Goal: Task Accomplishment & Management: Use online tool/utility

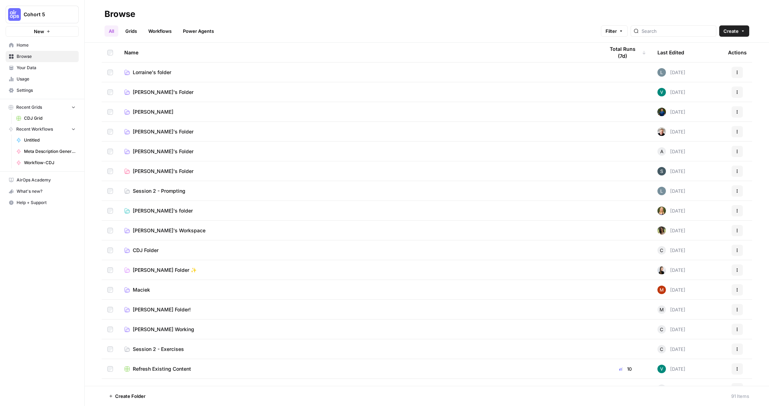
click at [142, 250] on span "CDJ Folder" at bounding box center [146, 250] width 26 height 7
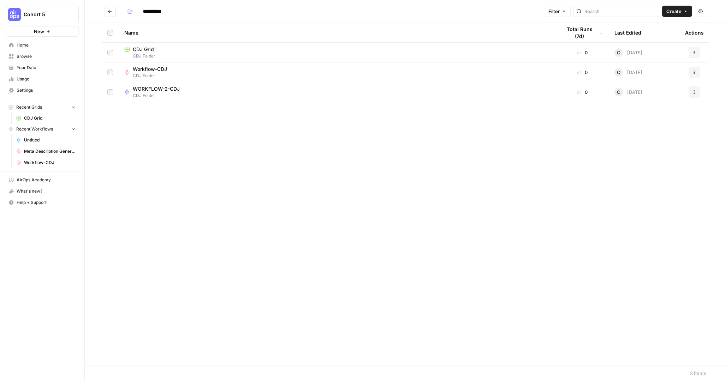
click at [17, 64] on link "Your Data" at bounding box center [42, 67] width 73 height 11
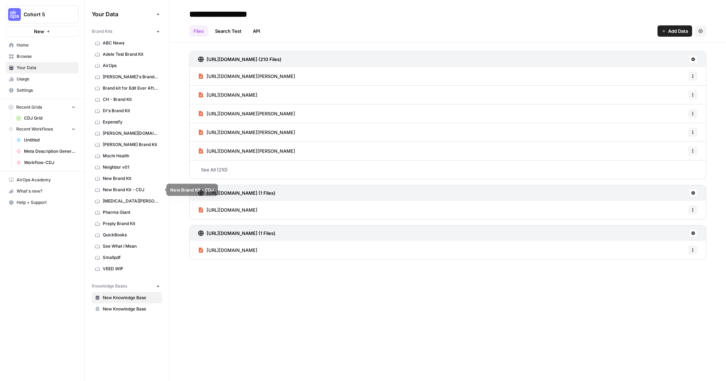
click at [120, 193] on span "New Brand Kit - CDJ" at bounding box center [131, 190] width 56 height 6
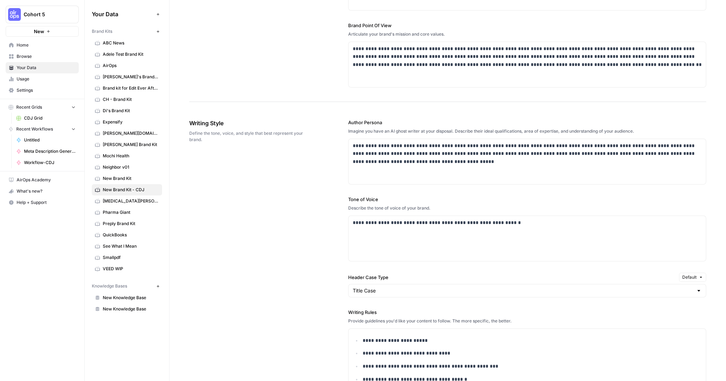
scroll to position [299, 0]
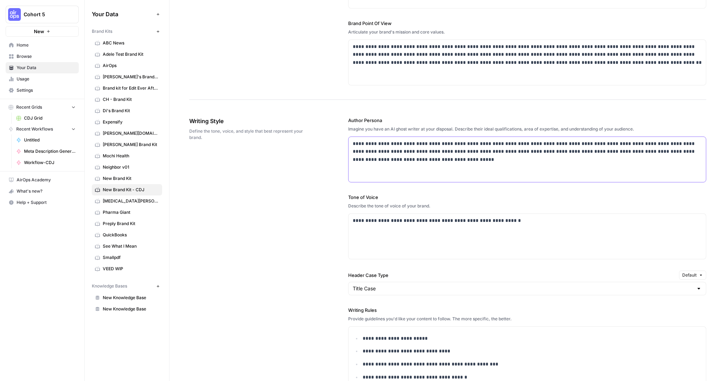
click at [482, 144] on p "**********" at bounding box center [527, 152] width 349 height 24
click at [404, 223] on p "**********" at bounding box center [527, 221] width 349 height 8
click at [417, 223] on p "**********" at bounding box center [527, 221] width 349 height 8
click at [512, 142] on p "**********" at bounding box center [527, 152] width 349 height 24
click at [500, 144] on p "**********" at bounding box center [527, 152] width 349 height 24
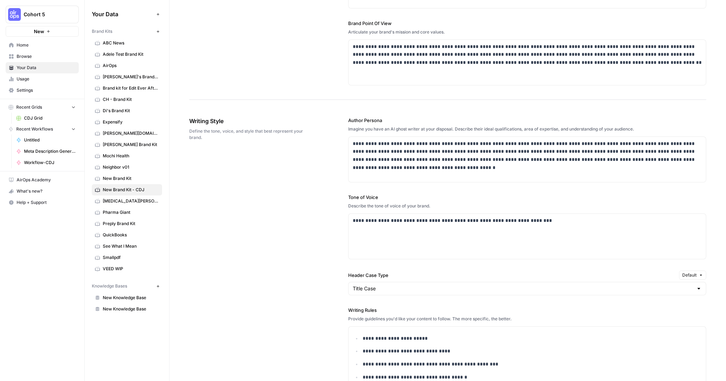
click at [331, 217] on div "**********" at bounding box center [447, 297] width 517 height 388
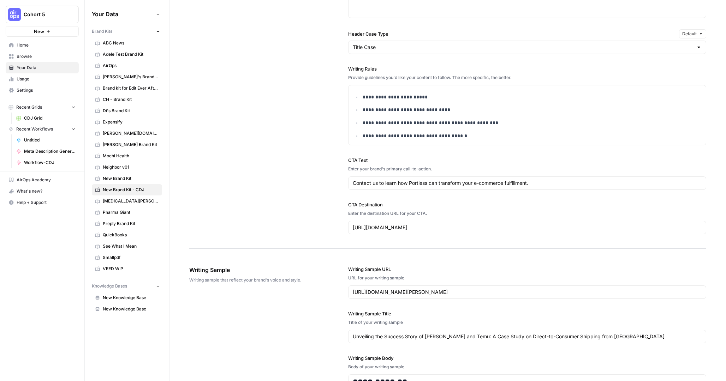
scroll to position [536, 0]
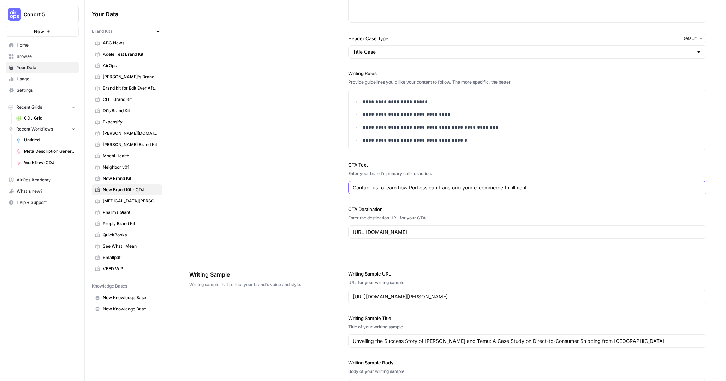
drag, startPoint x: 540, startPoint y: 187, endPoint x: 477, endPoint y: 189, distance: 63.2
click at [477, 189] on input "Contact us to learn how Portless can transform your e-commerce fulfillment." at bounding box center [527, 187] width 349 height 7
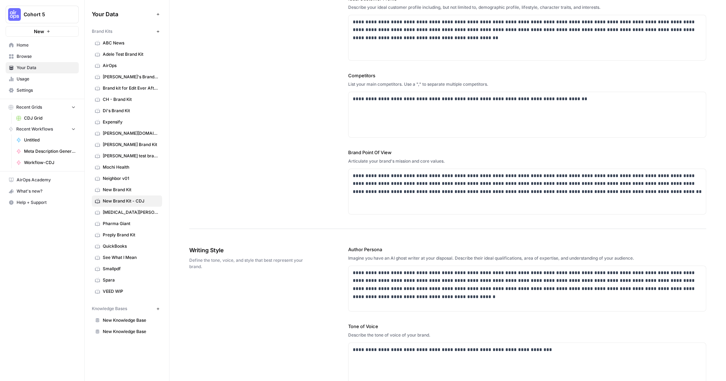
scroll to position [169, 0]
type input "Contact us to learn how Portless can transform your supply chain with direct fu…"
click at [534, 176] on p "**********" at bounding box center [527, 185] width 349 height 24
click at [555, 178] on p "**********" at bounding box center [527, 185] width 349 height 24
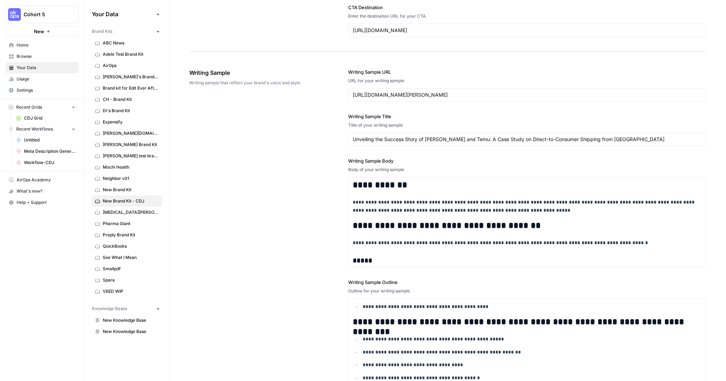
scroll to position [815, 0]
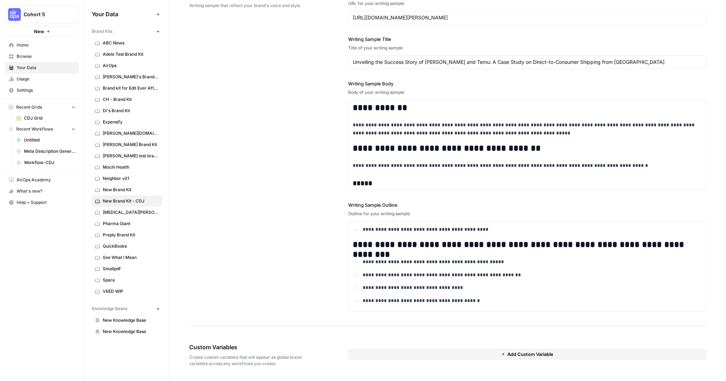
click at [497, 354] on button "Add Custom Variable" at bounding box center [527, 354] width 358 height 11
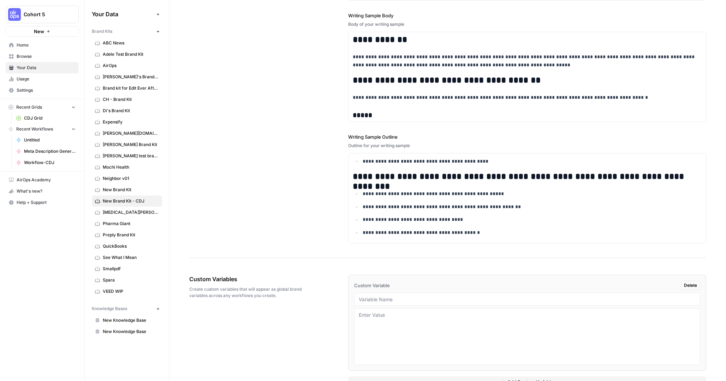
scroll to position [884, 0]
click at [415, 302] on div at bounding box center [527, 298] width 346 height 13
click at [414, 299] on input "text" at bounding box center [527, 298] width 337 height 6
type input "samples titles"
click at [416, 324] on textarea at bounding box center [527, 336] width 337 height 50
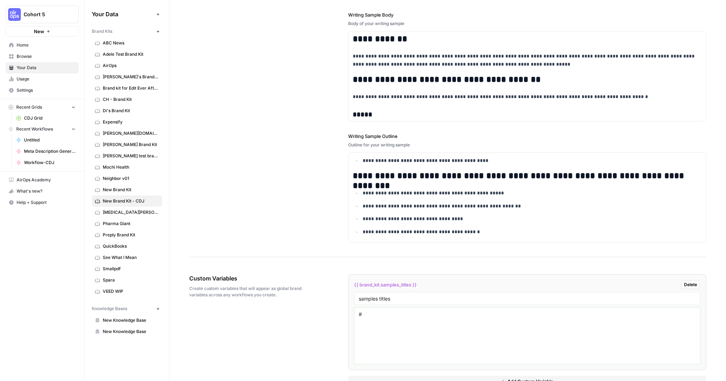
type textarea "#"
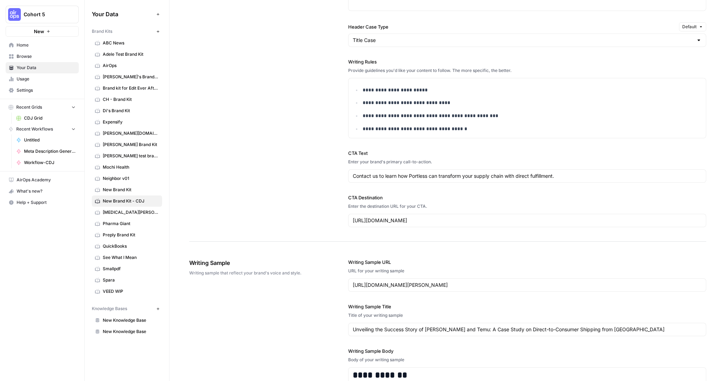
scroll to position [904, 0]
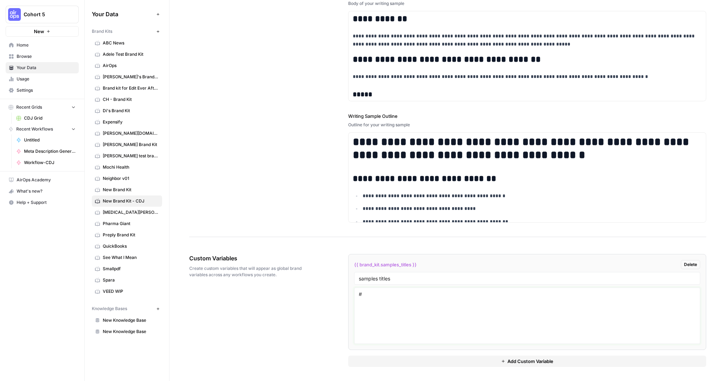
click at [460, 298] on textarea "#" at bounding box center [527, 316] width 337 height 50
paste textarea "Inside Quince's Rapid Growth: Their Direct Fulfillment Strategy Explained"
paste textarea "Bonded vs Non-Bonded Warehousing Explained: Making the Right Choice"
click at [431, 302] on textarea "# Inside Quince's Rapid Growth: Their Direct Fulfillment Strategy Explained # #…" at bounding box center [527, 316] width 337 height 50
paste textarea "The U.S. Is Closing De Minimis for China - Here’s How Your E-Commerce Brand Can…"
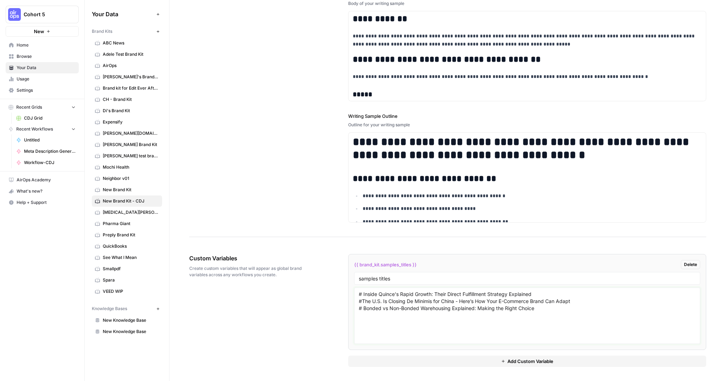
click at [361, 301] on textarea "# Inside Quince's Rapid Growth: Their Direct Fulfillment Strategy Explained #Th…" at bounding box center [527, 316] width 337 height 50
type textarea "# Inside Quince's Rapid Growth: Their Direct Fulfillment Strategy Explained # T…"
click at [524, 364] on span "Add Custom Variable" at bounding box center [530, 361] width 46 height 7
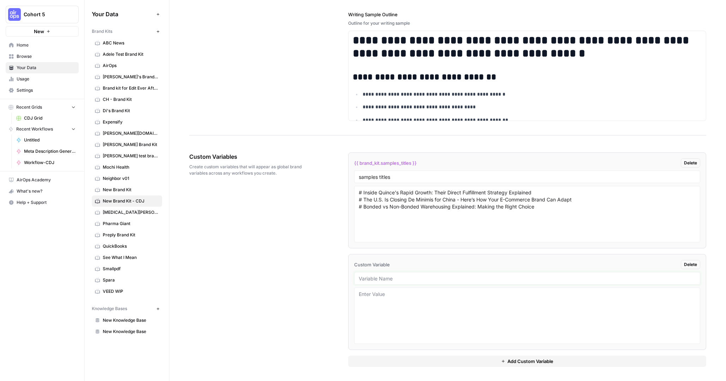
click at [400, 277] on input "text" at bounding box center [527, 278] width 337 height 6
type input "specific_terms"
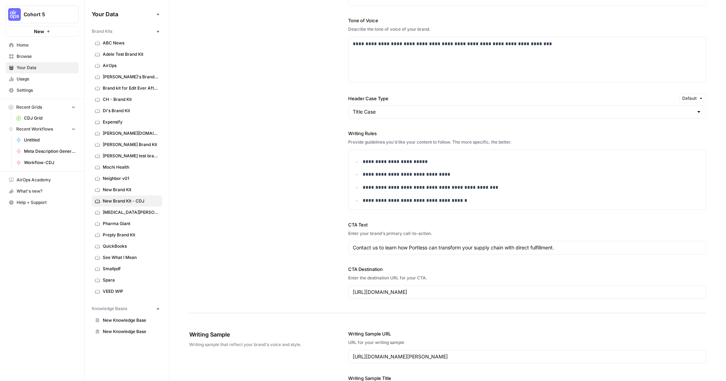
scroll to position [475, 0]
type textarea "# Direct Fulfillment"
click at [479, 203] on p "**********" at bounding box center [531, 201] width 339 height 8
click at [498, 190] on p "**********" at bounding box center [531, 188] width 339 height 8
click at [40, 142] on span "Untitled" at bounding box center [50, 140] width 52 height 6
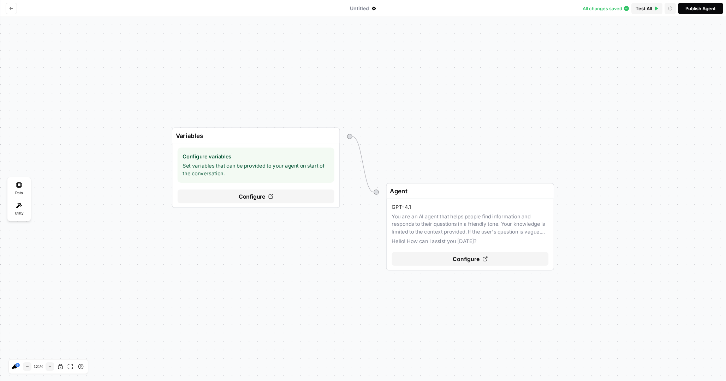
click at [12, 10] on icon "Go back" at bounding box center [11, 8] width 4 height 4
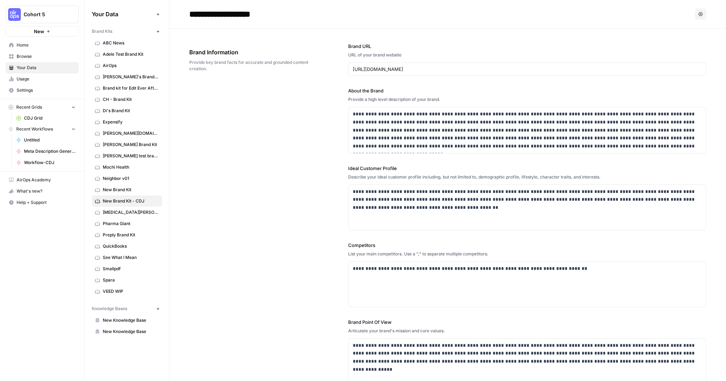
click at [29, 59] on span "Browse" at bounding box center [46, 56] width 59 height 6
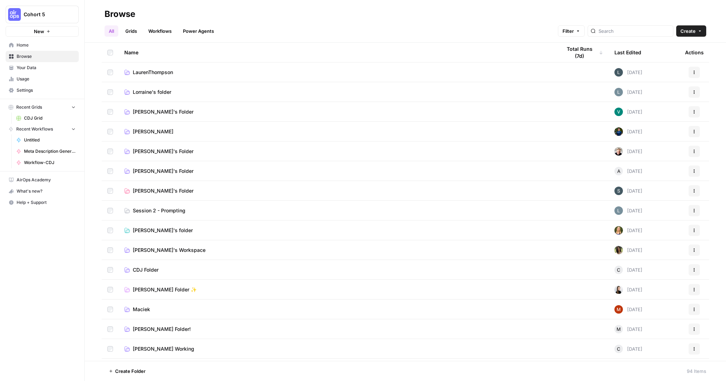
click at [18, 56] on span "Browse" at bounding box center [46, 56] width 59 height 6
click at [200, 35] on link "Power Agents" at bounding box center [199, 30] width 40 height 11
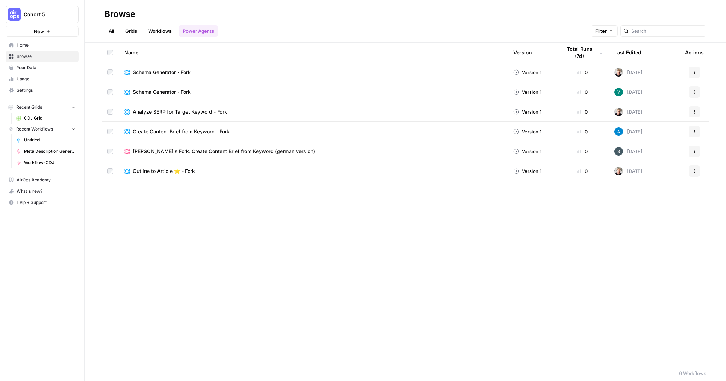
click at [151, 30] on link "Workflows" at bounding box center [160, 30] width 32 height 11
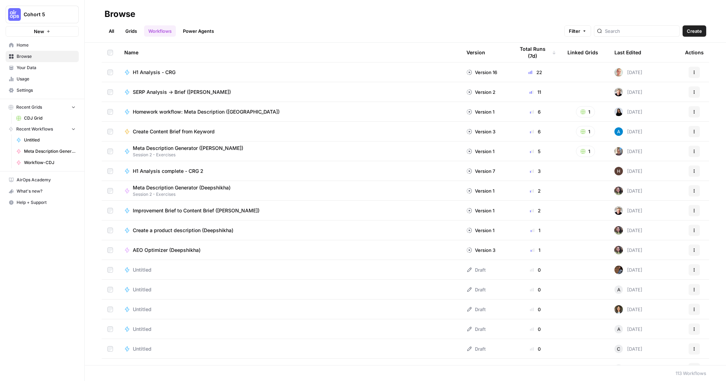
click at [694, 131] on icon "button" at bounding box center [694, 132] width 4 height 4
click at [633, 207] on button "Duplicate" at bounding box center [660, 204] width 73 height 10
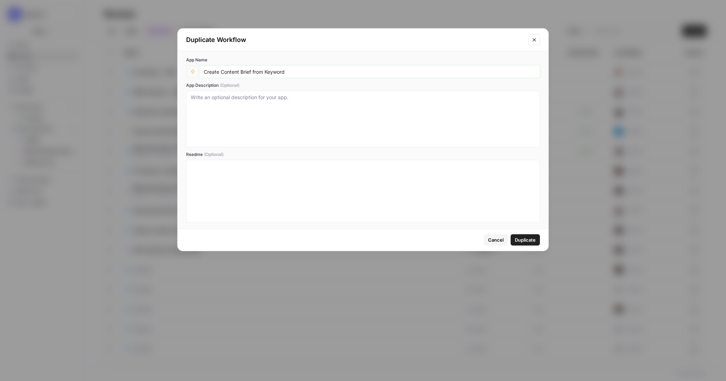
click at [292, 72] on input "Create Content Brief from Keyword" at bounding box center [369, 71] width 331 height 6
type input "Create Content Brief from Keyword - CDJ"
click at [524, 239] on span "Duplicate" at bounding box center [525, 239] width 21 height 7
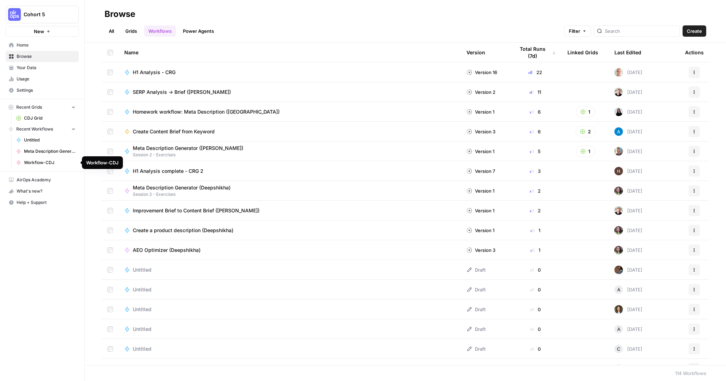
click at [44, 163] on span "Workflow-CDJ" at bounding box center [50, 163] width 52 height 6
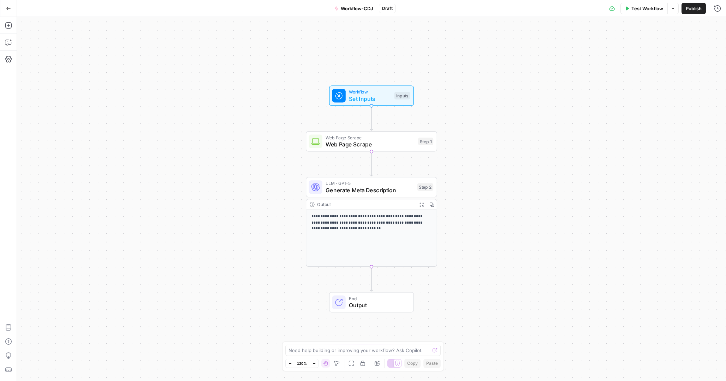
click at [6, 4] on button "Go Back" at bounding box center [8, 8] width 13 height 13
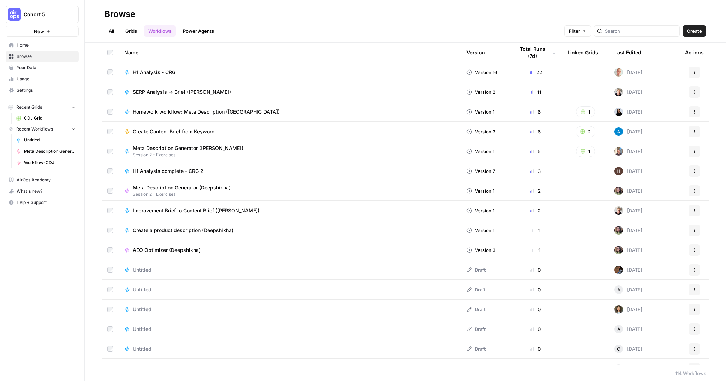
click at [41, 141] on span "Untitled" at bounding box center [50, 140] width 52 height 6
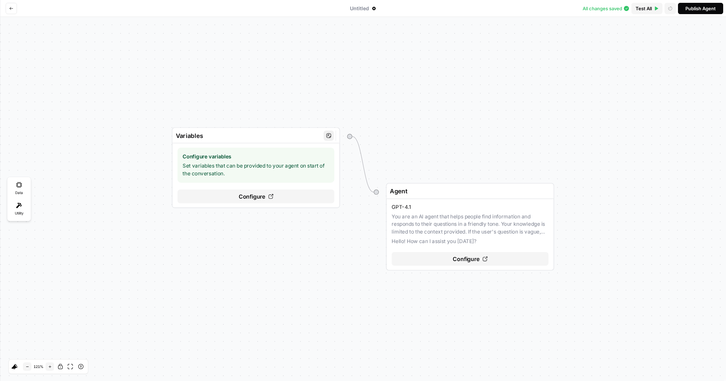
click at [247, 196] on span "Configure" at bounding box center [252, 196] width 27 height 8
click at [713, 27] on icon "button" at bounding box center [714, 25] width 4 height 4
click at [9, 10] on button "Go back" at bounding box center [11, 8] width 11 height 11
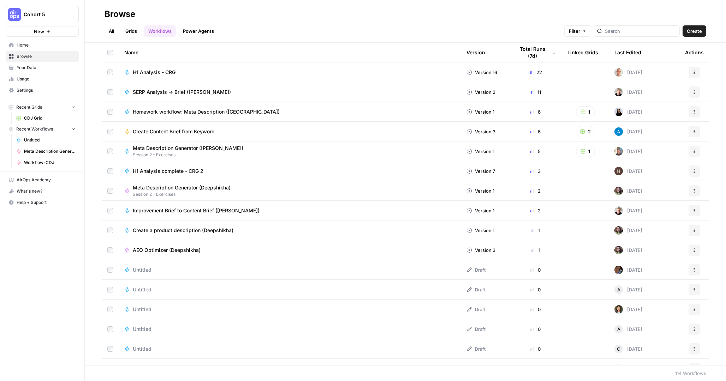
click at [26, 56] on span "Browse" at bounding box center [46, 56] width 59 height 6
click at [24, 60] on link "Browse" at bounding box center [42, 56] width 73 height 11
click at [24, 63] on link "Your Data" at bounding box center [42, 67] width 73 height 11
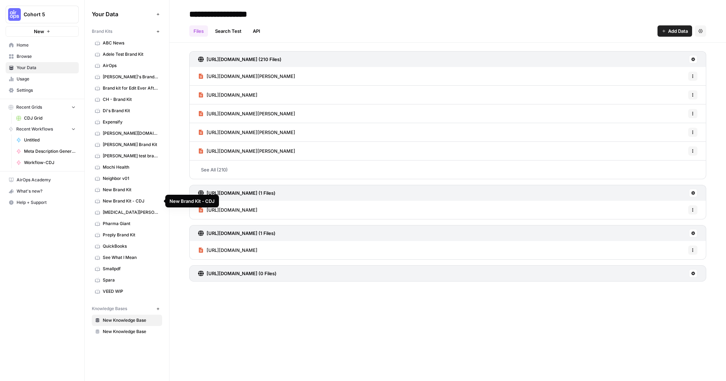
click at [124, 202] on span "New Brand Kit - CDJ" at bounding box center [131, 201] width 56 height 6
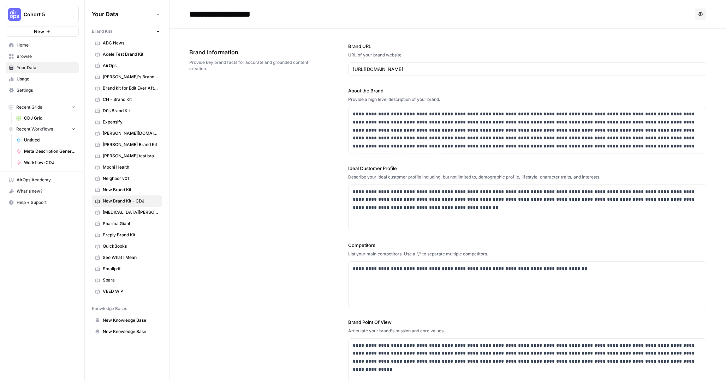
click at [18, 54] on span "Browse" at bounding box center [46, 56] width 59 height 6
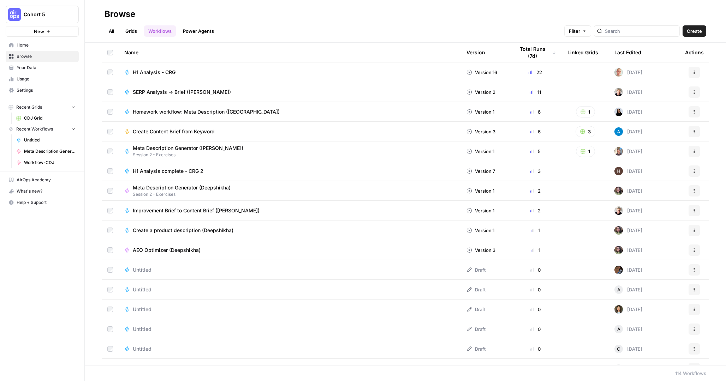
click at [112, 33] on link "All" at bounding box center [111, 30] width 14 height 11
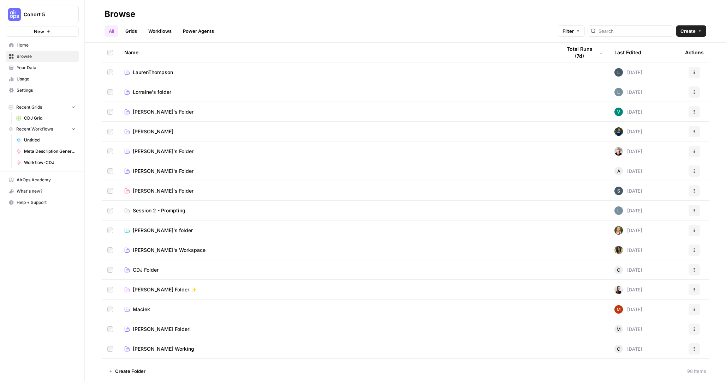
click at [149, 268] on span "CDJ Folder" at bounding box center [146, 269] width 26 height 7
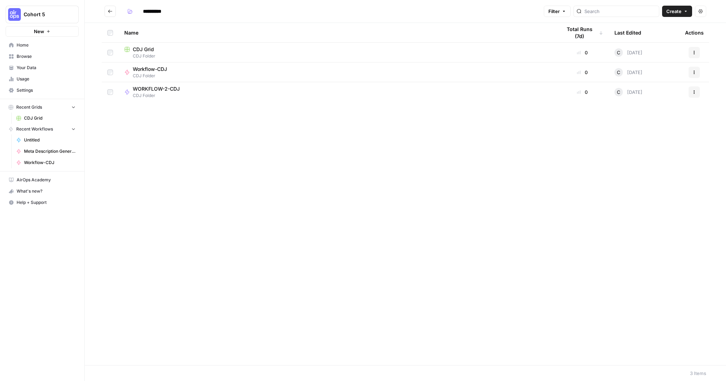
click at [169, 90] on span "WORKFLOW-2-CDJ" at bounding box center [156, 88] width 47 height 7
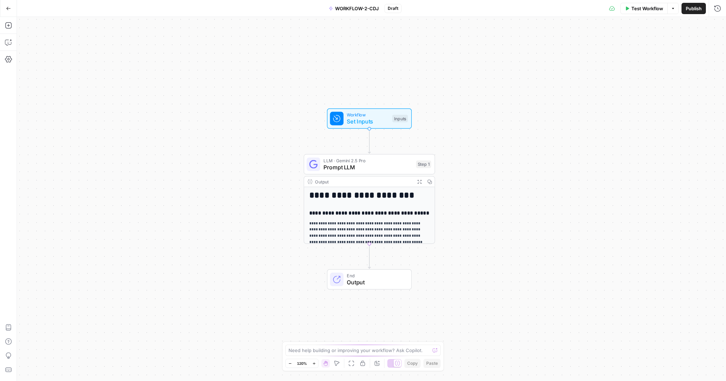
click at [6, 4] on button "Go Back" at bounding box center [8, 8] width 13 height 13
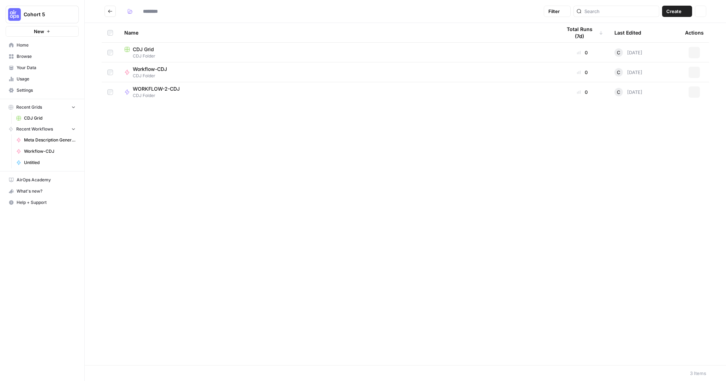
type input "**********"
click at [155, 68] on span "Workflow-CDJ" at bounding box center [150, 69] width 34 height 7
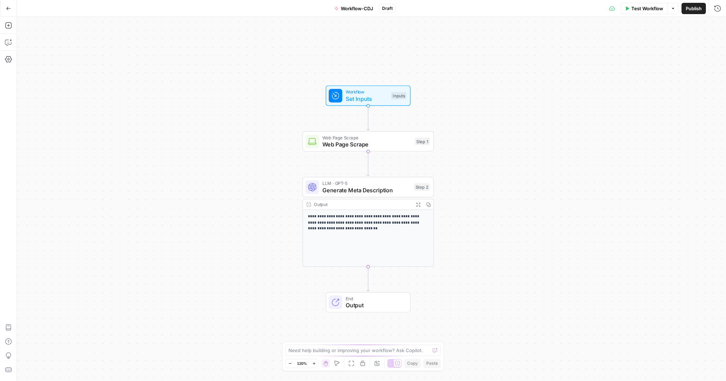
click at [9, 6] on icon "button" at bounding box center [8, 8] width 5 height 5
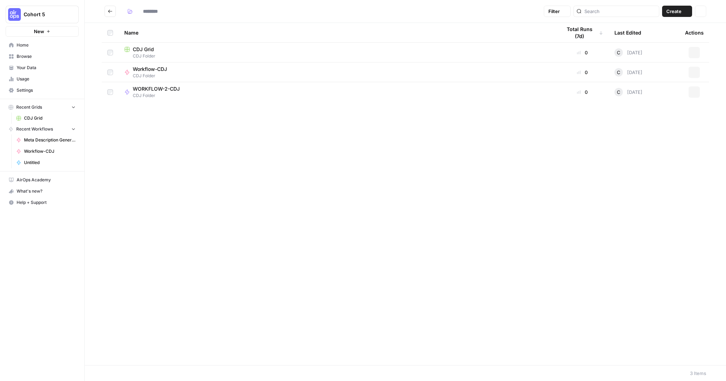
type input "**********"
click at [683, 10] on icon "button" at bounding box center [685, 11] width 4 height 4
click at [145, 47] on span "CDJ Grid" at bounding box center [143, 49] width 21 height 7
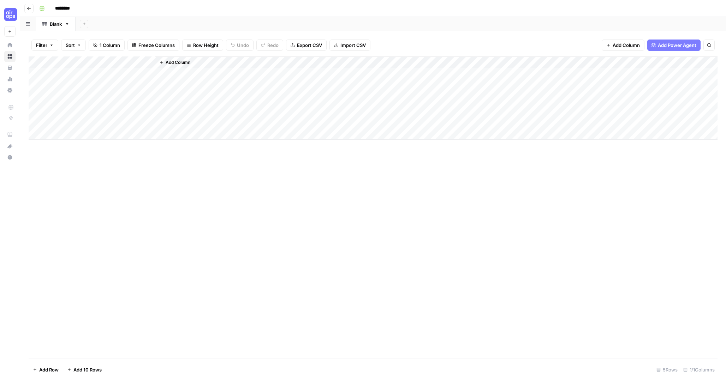
click at [68, 64] on div "Add Column" at bounding box center [373, 97] width 689 height 83
click at [78, 95] on span "Text" at bounding box center [94, 95] width 55 height 7
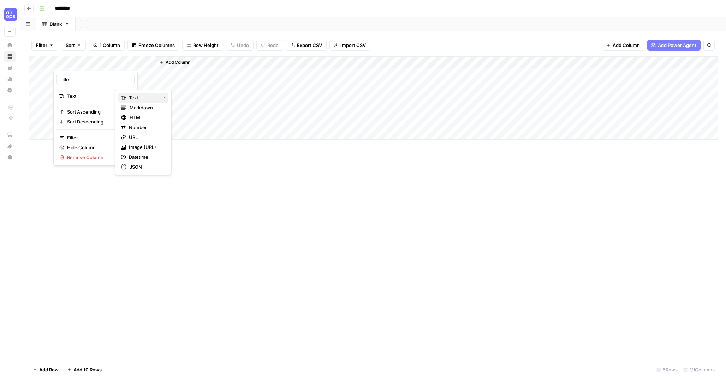
click at [126, 96] on icon "button" at bounding box center [123, 97] width 5 height 5
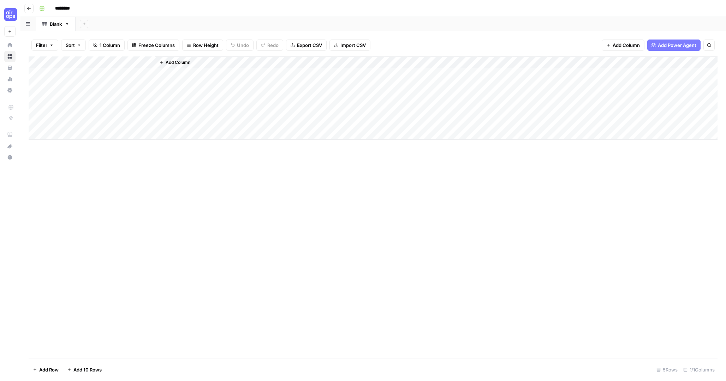
click at [68, 60] on div "Add Column" at bounding box center [373, 97] width 689 height 83
drag, startPoint x: 74, startPoint y: 79, endPoint x: 20, endPoint y: 80, distance: 53.6
click at [20, 80] on body "Cohort 5 New Home Browse Your Data Usage Settings Recent Grids CDJ Grid Recent …" at bounding box center [363, 190] width 726 height 381
type input "Keyword"
click at [184, 59] on span "Add Column" at bounding box center [178, 62] width 25 height 6
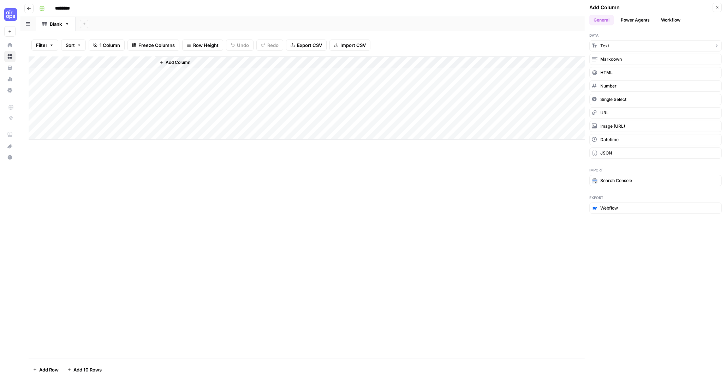
click at [637, 45] on button "Text" at bounding box center [655, 45] width 132 height 11
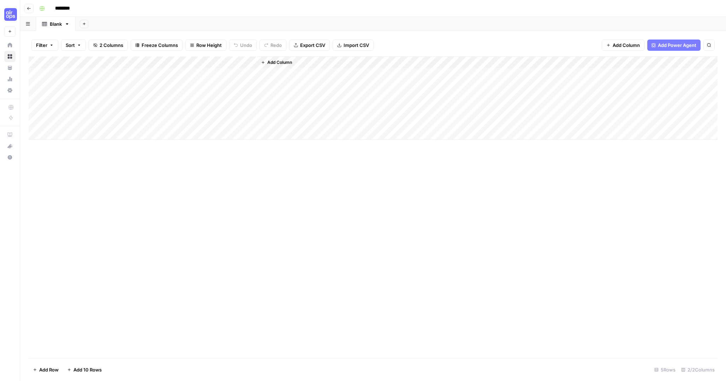
click at [198, 62] on div "Add Column" at bounding box center [373, 97] width 689 height 83
click at [192, 79] on input "New Column" at bounding box center [197, 79] width 72 height 7
type input "State"
click at [269, 63] on span "Add Column" at bounding box center [279, 62] width 25 height 6
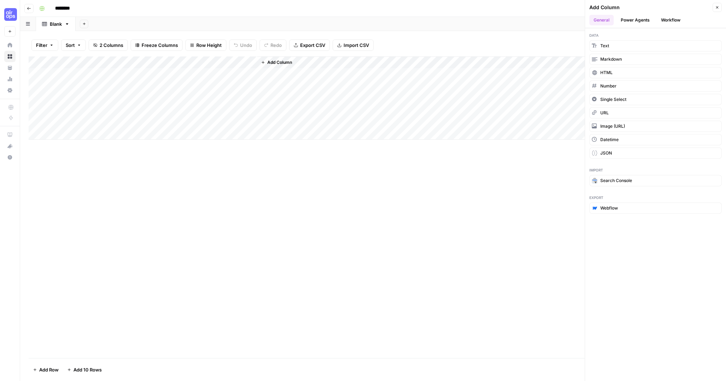
click at [637, 23] on button "Power Agents" at bounding box center [634, 20] width 37 height 11
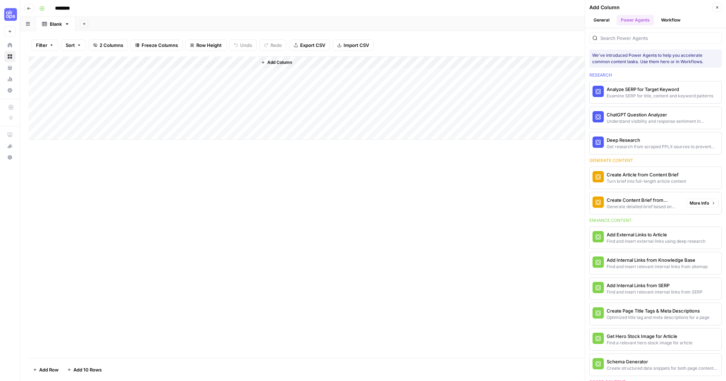
click at [635, 202] on div "Create Content Brief from Keyword" at bounding box center [643, 200] width 74 height 7
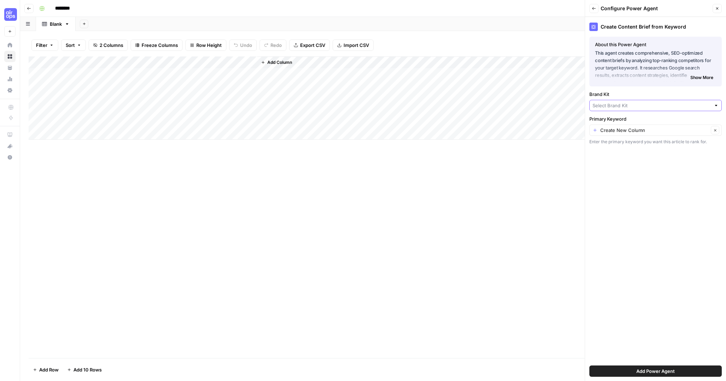
click at [643, 106] on input "Brand Kit" at bounding box center [651, 105] width 118 height 7
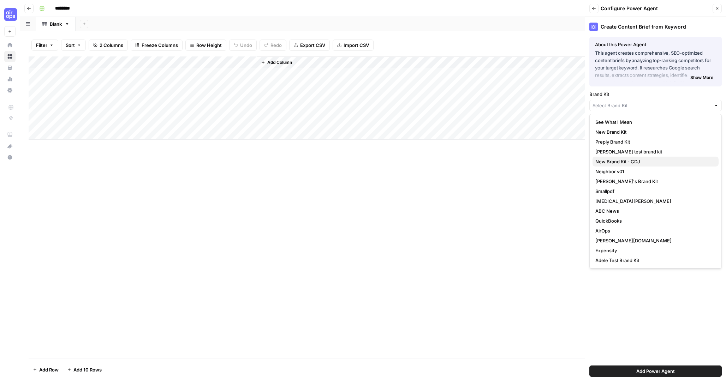
click at [628, 161] on span "New Brand Kit - CDJ" at bounding box center [654, 161] width 118 height 7
type input "New Brand Kit - CDJ"
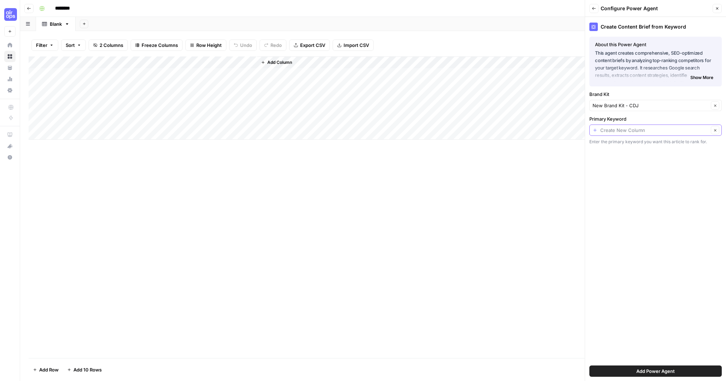
click at [613, 130] on input "Primary Keyword" at bounding box center [654, 130] width 108 height 7
click at [608, 168] on span "Keyword" at bounding box center [649, 169] width 109 height 7
type input "Keyword"
click at [644, 371] on span "Add Power Agent" at bounding box center [655, 371] width 38 height 7
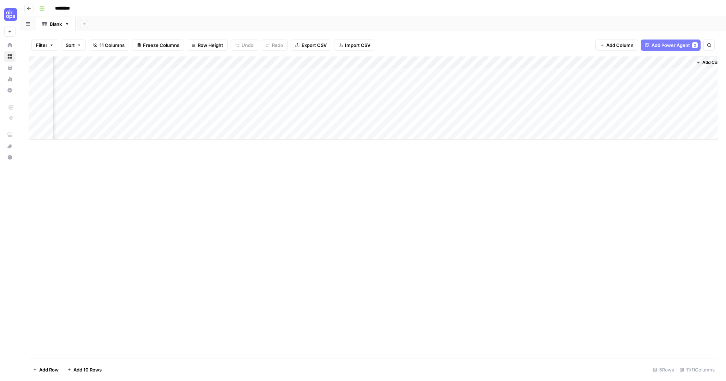
scroll to position [0, 197]
click at [678, 46] on span "Add Power Agent" at bounding box center [670, 45] width 38 height 7
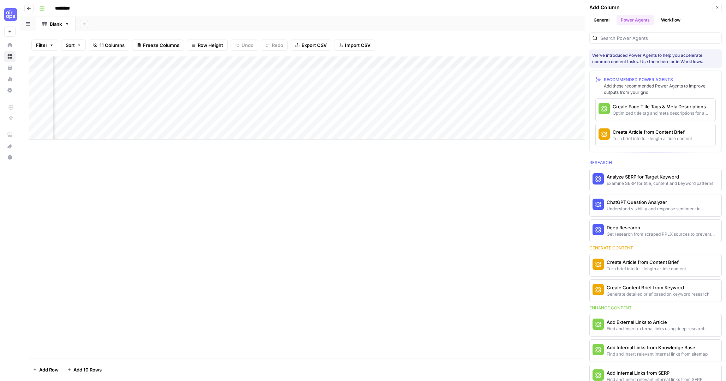
click at [716, 7] on icon "button" at bounding box center [717, 7] width 2 height 2
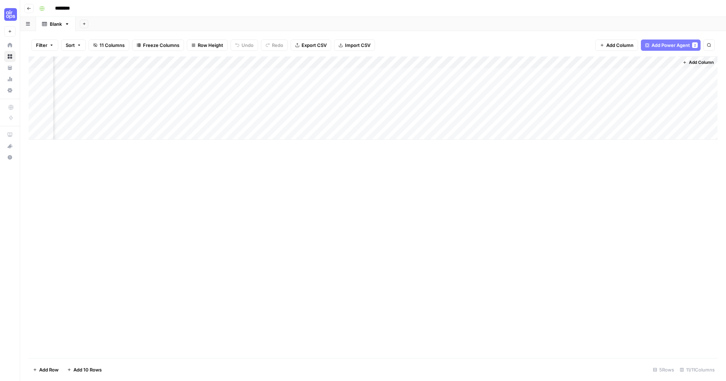
click at [152, 62] on div "Add Column" at bounding box center [373, 97] width 689 height 83
click at [98, 131] on span "Fork Power Agent" at bounding box center [104, 131] width 62 height 7
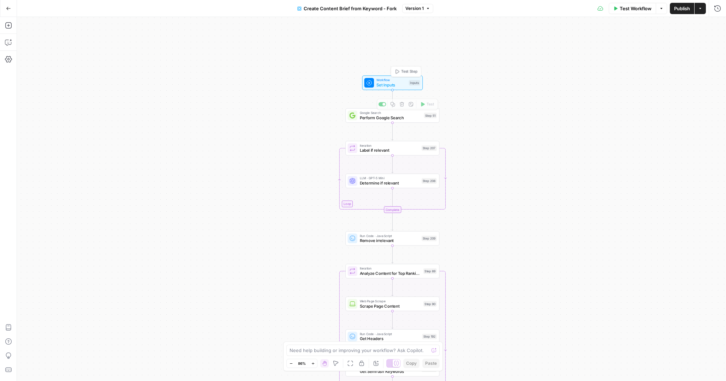
click at [389, 85] on span "Set Inputs" at bounding box center [391, 85] width 30 height 6
click at [571, 80] on Kit "Brand Kit" at bounding box center [624, 79] width 169 height 7
click at [719, 24] on button "Close" at bounding box center [716, 25] width 9 height 9
click at [6, 7] on icon "button" at bounding box center [8, 8] width 5 height 5
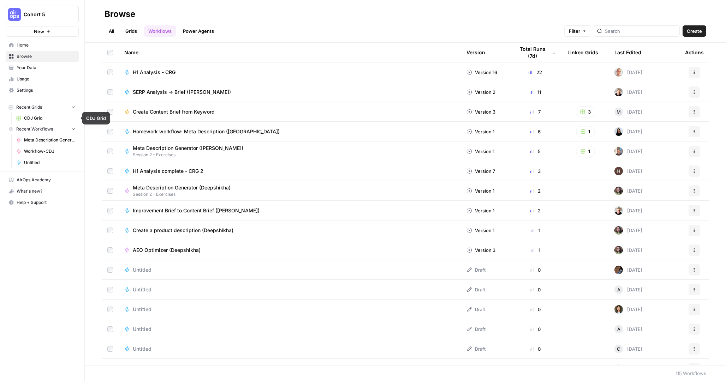
click at [27, 115] on span "CDJ Grid" at bounding box center [50, 118] width 52 height 6
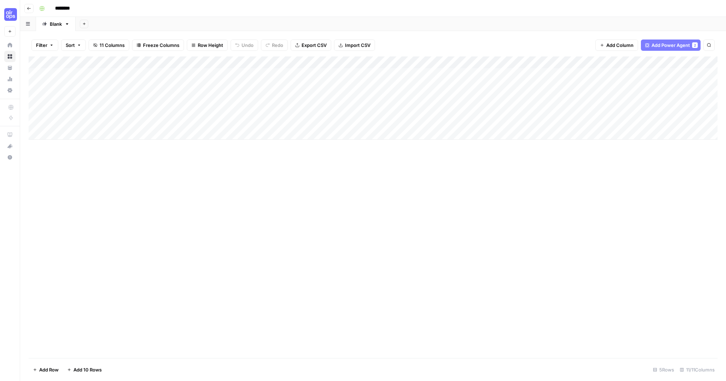
click at [87, 74] on div "Add Column" at bounding box center [373, 97] width 689 height 83
type textarea "**********"
type textarea "**"
click at [366, 60] on div "Add Column" at bounding box center [373, 97] width 689 height 83
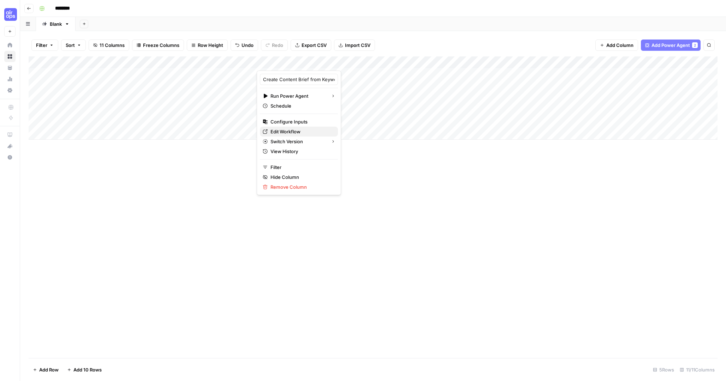
click at [282, 128] on span "Edit Workflow" at bounding box center [301, 131] width 62 height 7
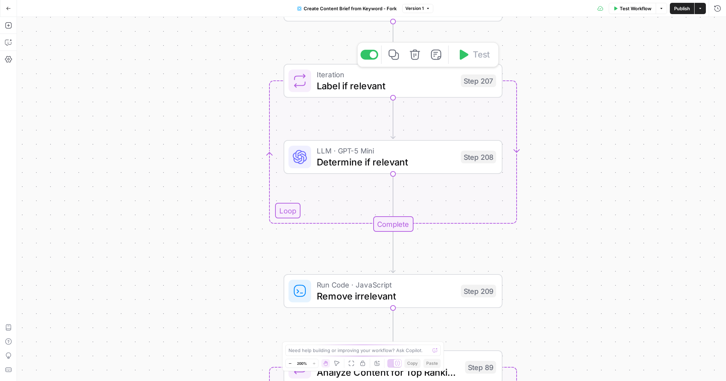
click at [361, 77] on span "Iteration" at bounding box center [386, 74] width 138 height 11
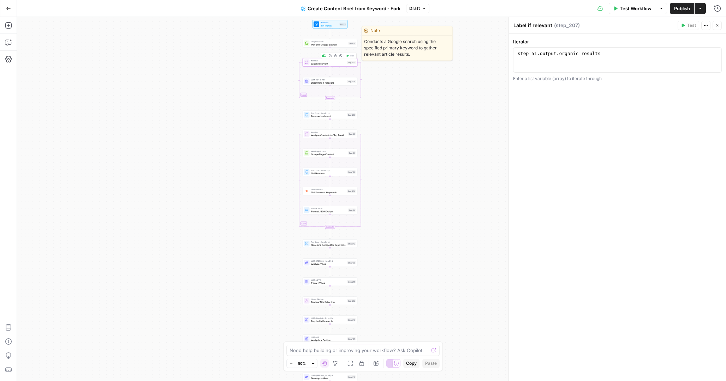
click at [320, 45] on span "Perform Google Search" at bounding box center [329, 45] width 36 height 4
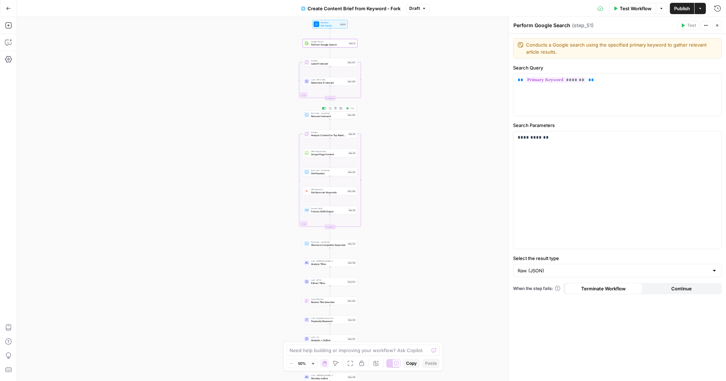
click at [318, 117] on span "Remove irrelevant" at bounding box center [328, 116] width 35 height 4
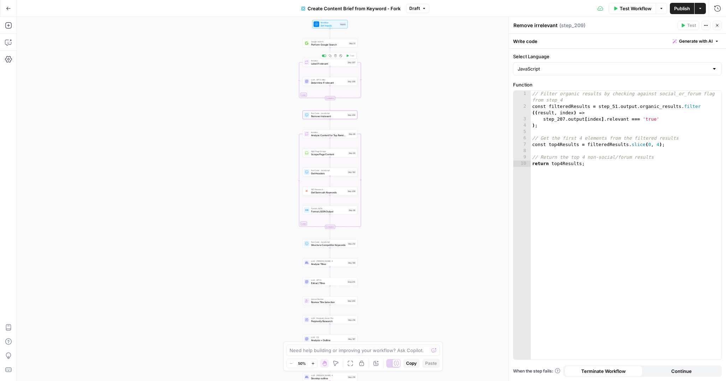
click at [326, 64] on span "Label if relevant" at bounding box center [328, 64] width 35 height 4
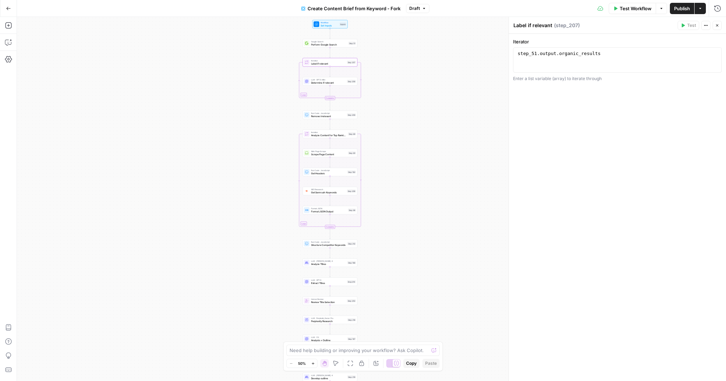
click at [320, 82] on span "Determine if relevant" at bounding box center [328, 83] width 35 height 4
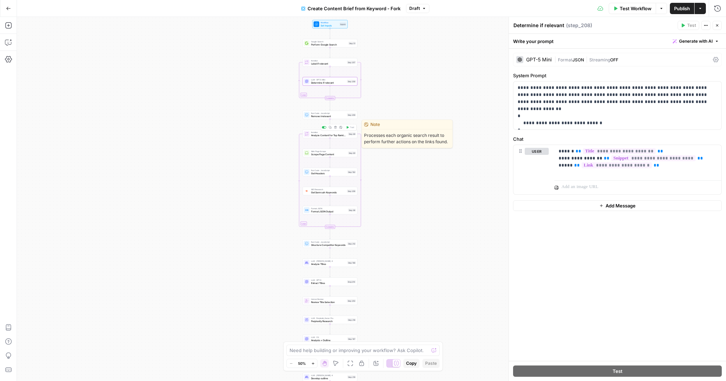
click at [322, 135] on span "Analyze Content for Top Ranking Pages" at bounding box center [329, 135] width 36 height 4
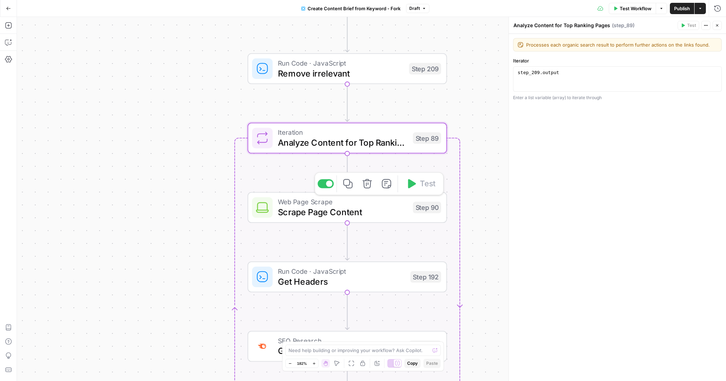
click at [321, 207] on span "Scrape Page Content" at bounding box center [343, 212] width 130 height 13
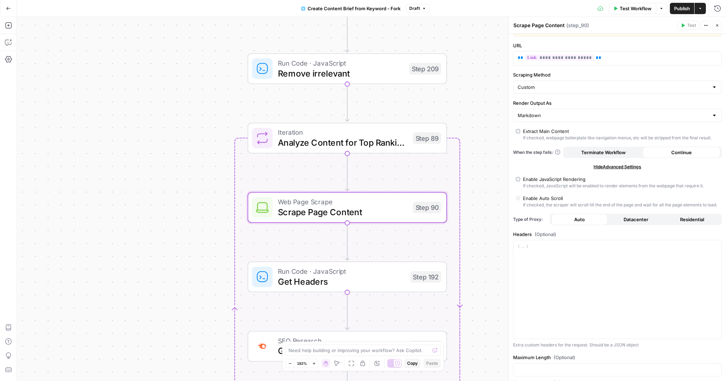
scroll to position [74, 0]
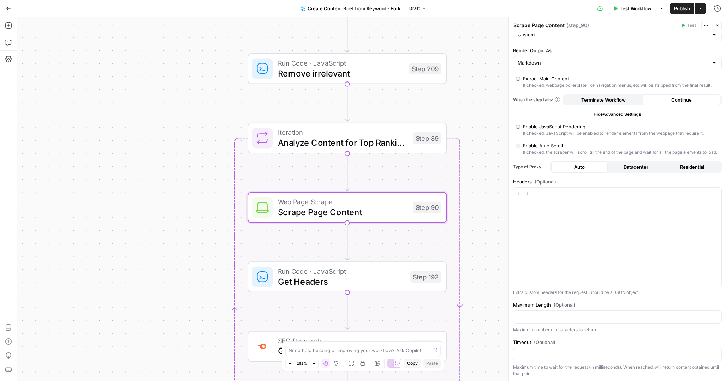
click at [367, 274] on span "Run Code · JavaScript" at bounding box center [341, 271] width 127 height 10
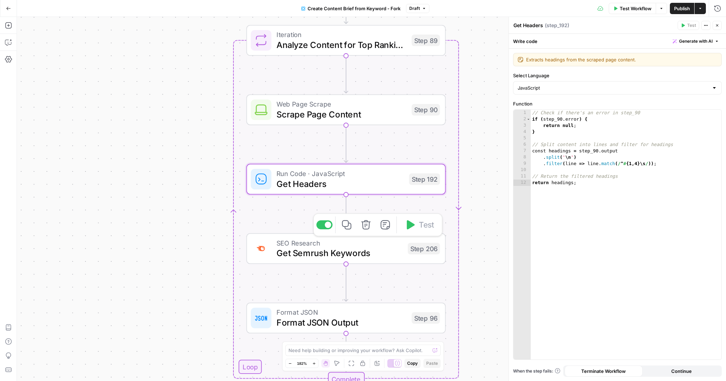
click at [385, 250] on span "Get Semrush Keywords" at bounding box center [339, 253] width 126 height 13
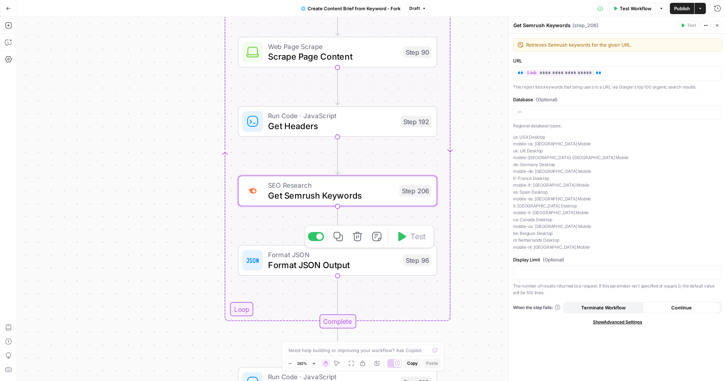
click at [373, 265] on span "Format JSON Output" at bounding box center [333, 264] width 130 height 13
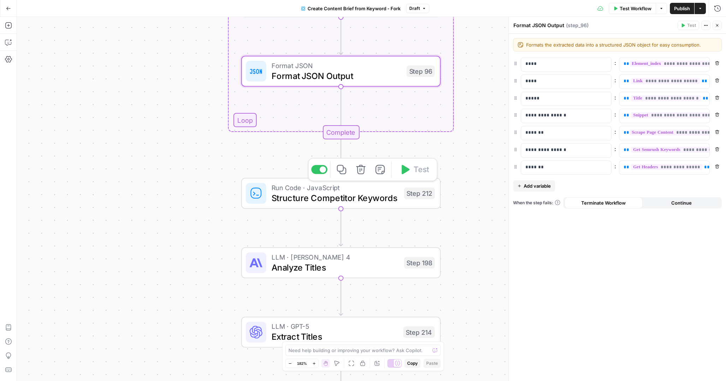
click at [305, 200] on span "Structure Competitor Keywords" at bounding box center [334, 198] width 127 height 13
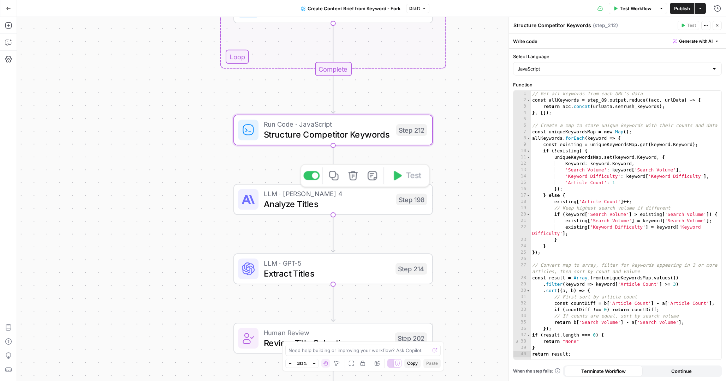
click at [360, 199] on span "Analyze Titles" at bounding box center [327, 204] width 127 height 13
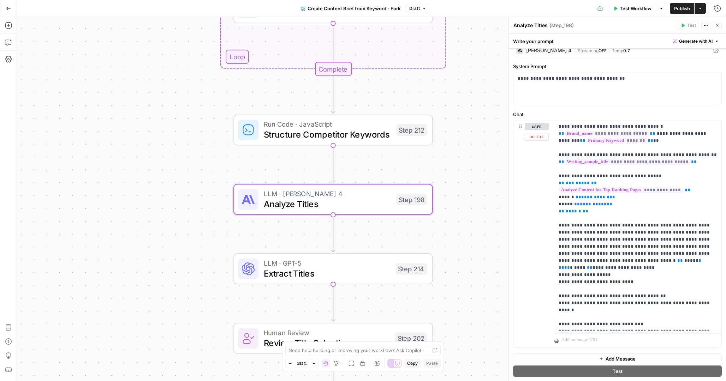
scroll to position [36, 0]
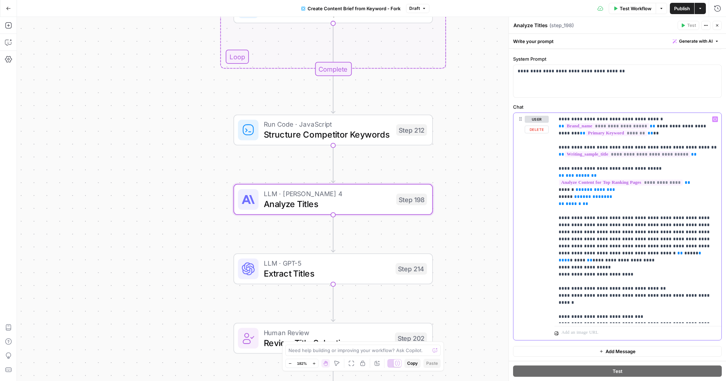
click at [692, 155] on p "**********" at bounding box center [637, 218] width 158 height 205
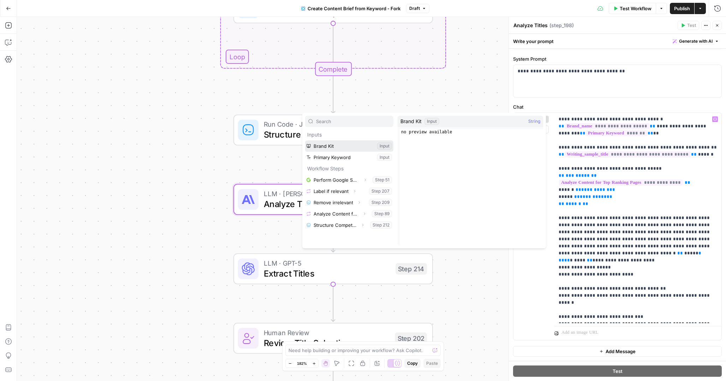
click at [354, 147] on button "Select variable Brand Kit" at bounding box center [349, 145] width 88 height 11
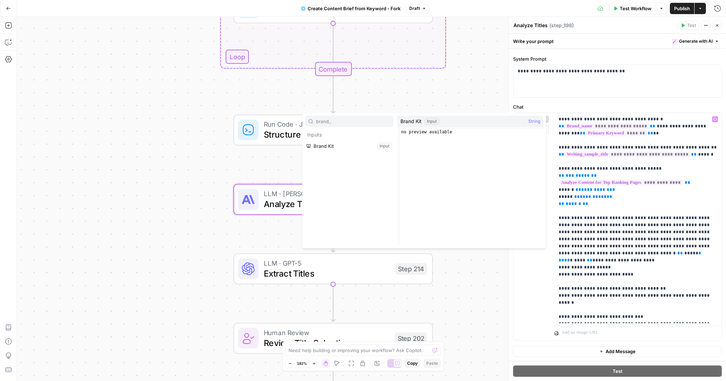
type input "brand_"
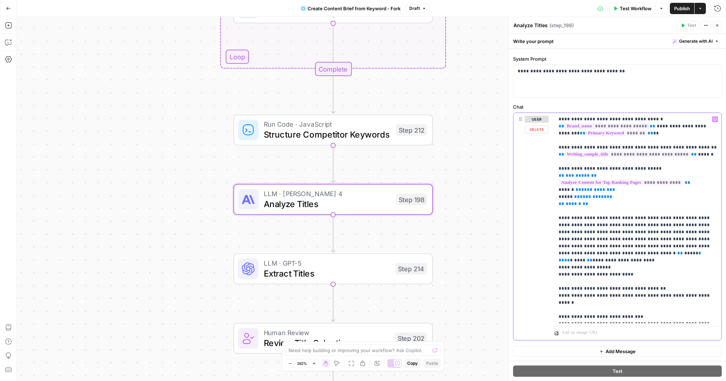
click at [705, 157] on p "**********" at bounding box center [637, 218] width 158 height 205
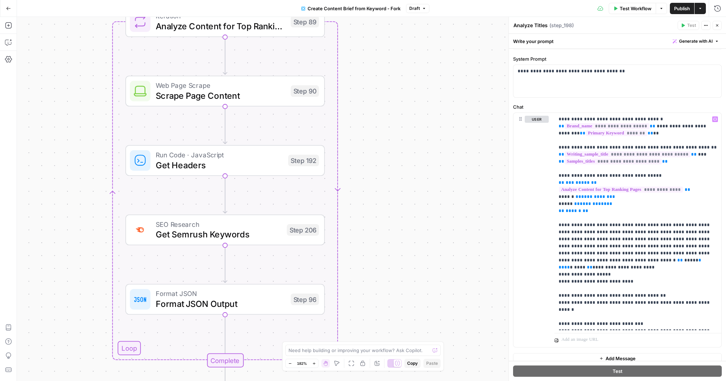
drag, startPoint x: 205, startPoint y: 119, endPoint x: 127, endPoint y: 410, distance: 301.9
click at [127, 381] on html "Cohort 5 New Home Browse Your Data Usage Settings Recent Grids CDJ Grid Recent …" at bounding box center [363, 190] width 726 height 381
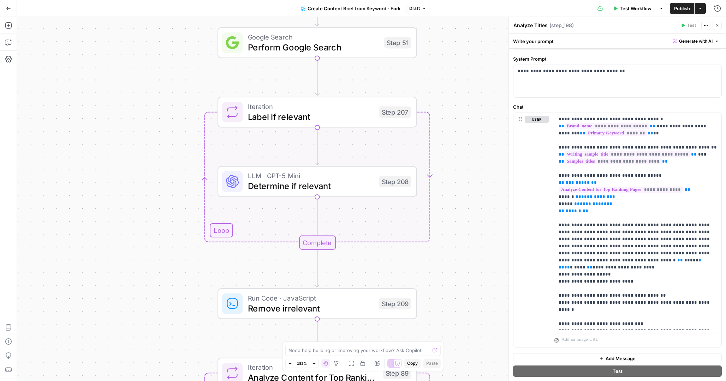
drag, startPoint x: 77, startPoint y: 59, endPoint x: 148, endPoint y: 410, distance: 358.6
click at [148, 381] on html "Cohort 5 New Home Browse Your Data Usage Settings Recent Grids CDJ Grid Recent …" at bounding box center [363, 190] width 726 height 381
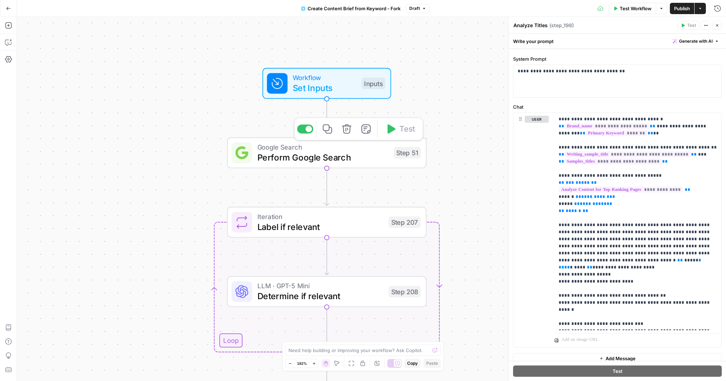
click at [304, 155] on span "Perform Google Search" at bounding box center [322, 157] width 131 height 13
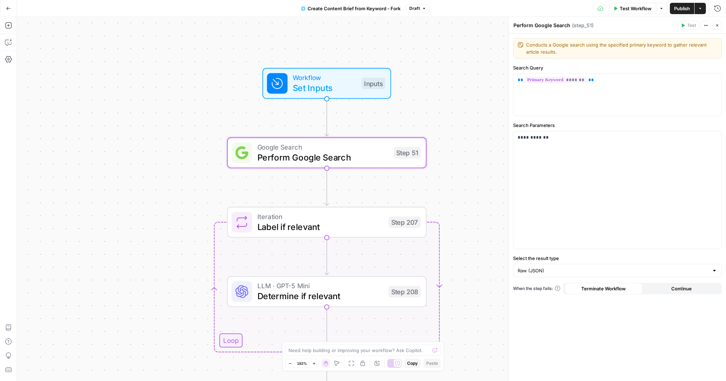
click at [326, 78] on span "Workflow" at bounding box center [325, 77] width 64 height 10
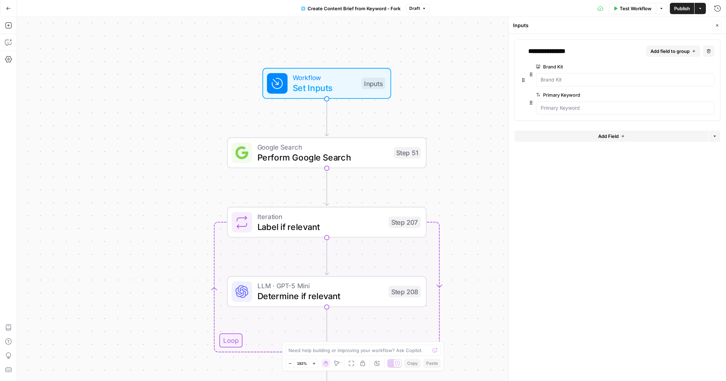
click at [613, 137] on span "Add Field" at bounding box center [608, 136] width 20 height 7
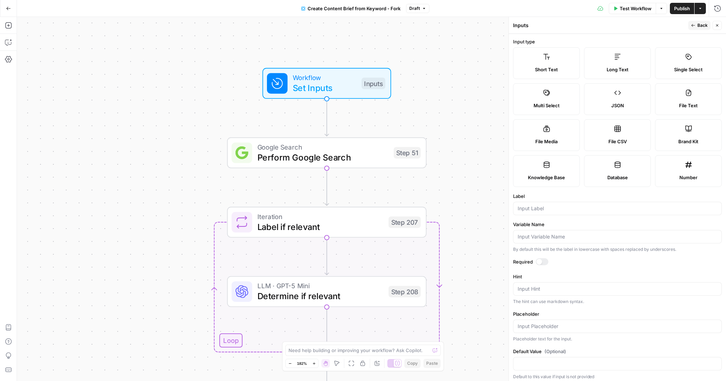
click at [681, 58] on label "Single Select" at bounding box center [688, 63] width 67 height 32
click at [537, 201] on div "Label" at bounding box center [617, 204] width 209 height 23
click at [537, 205] on input "Label" at bounding box center [616, 208] width 199 height 7
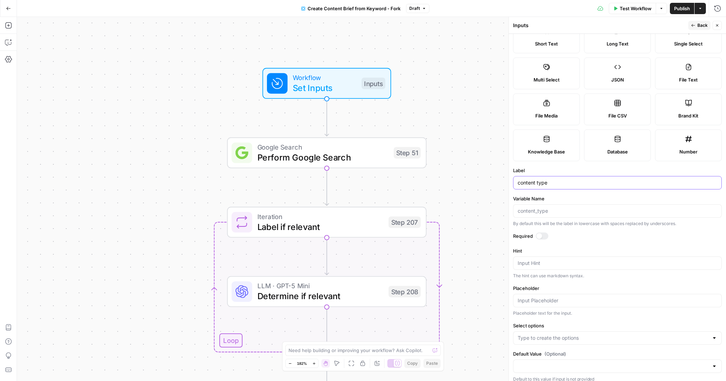
scroll to position [31, 0]
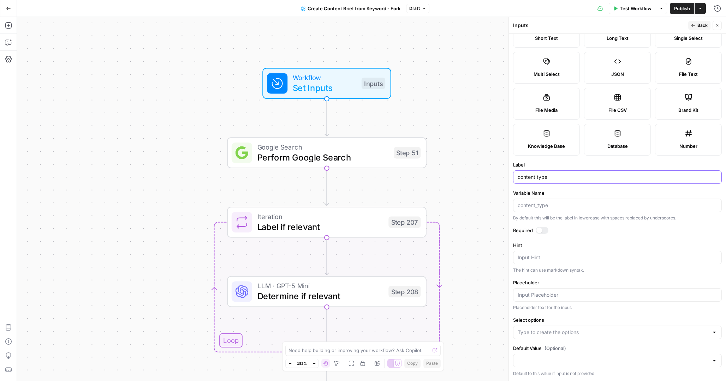
type input "content type"
click at [540, 330] on input "Select options" at bounding box center [612, 332] width 191 height 7
click at [541, 331] on input "Select options" at bounding box center [612, 332] width 191 height 7
type input "Listicle"
type input "Blog pot"
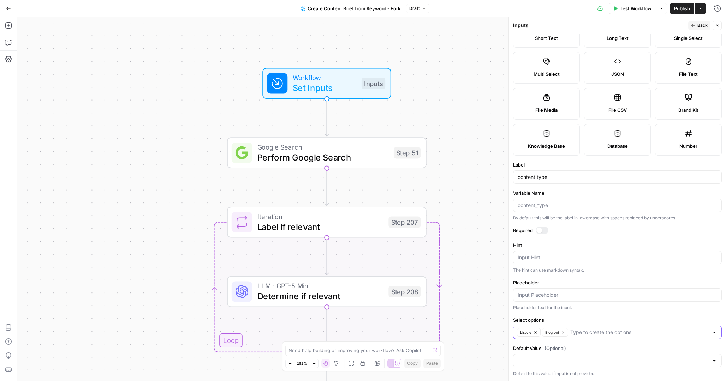
click at [565, 332] on button "Blog pot" at bounding box center [555, 332] width 26 height 8
click at [561, 334] on input "Select options" at bounding box center [625, 332] width 166 height 7
type input "blog post"
type input "what is"
type input "how to"
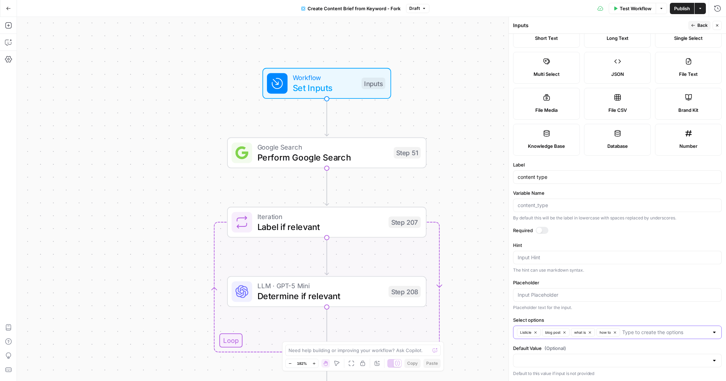
scroll to position [0, 0]
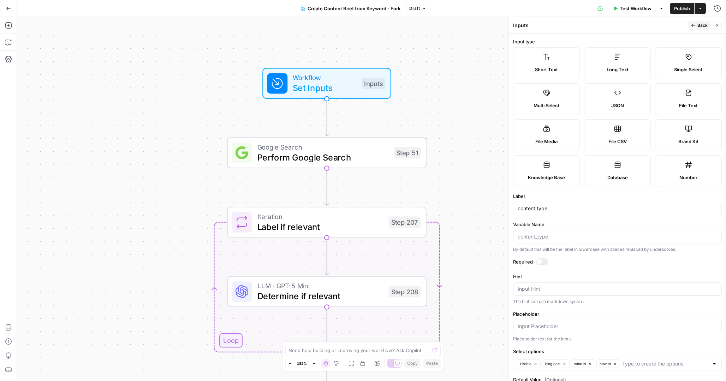
click at [695, 26] on icon "button" at bounding box center [693, 25] width 4 height 4
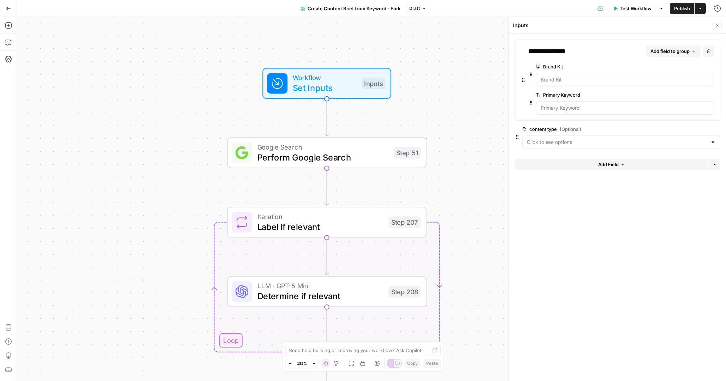
click at [598, 164] on span "Add Field" at bounding box center [608, 164] width 20 height 7
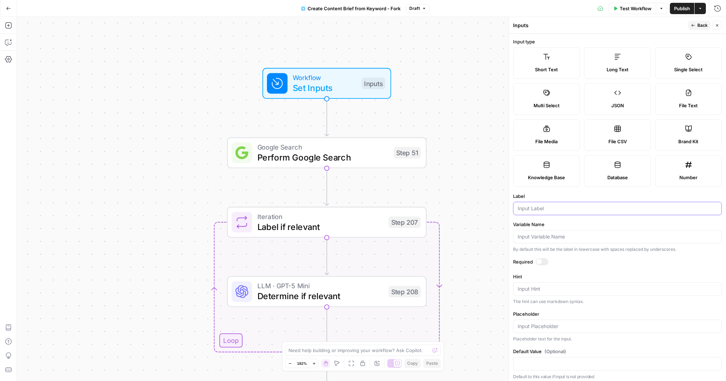
click at [553, 208] on input "Label" at bounding box center [616, 208] width 199 height 7
type input "city"
click at [699, 25] on span "Back" at bounding box center [702, 25] width 10 height 6
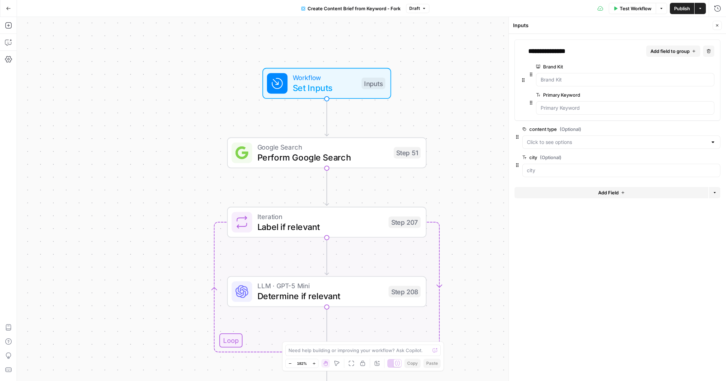
click at [571, 192] on button "Add Field" at bounding box center [611, 192] width 194 height 11
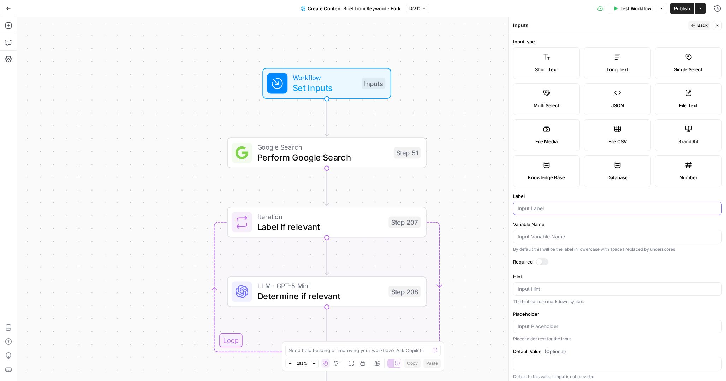
click at [537, 210] on input "Label" at bounding box center [616, 208] width 199 height 7
type input "state"
click at [693, 23] on icon "button" at bounding box center [693, 25] width 4 height 4
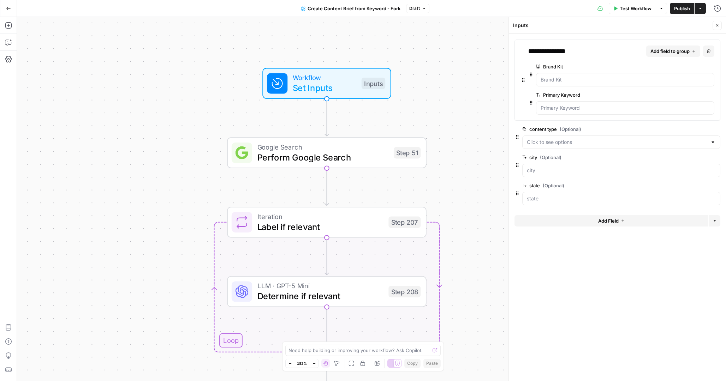
click at [317, 146] on span "Google Search" at bounding box center [322, 147] width 131 height 10
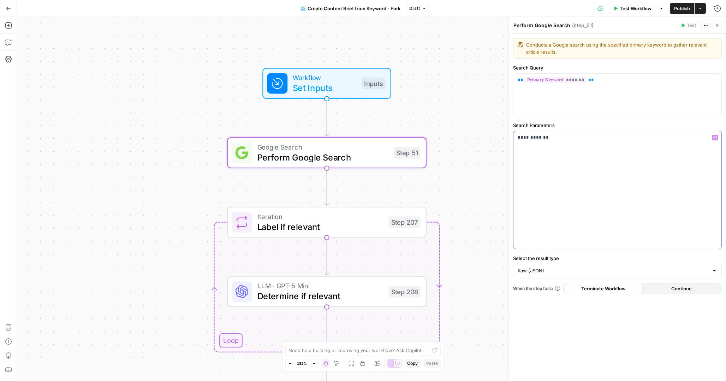
drag, startPoint x: 551, startPoint y: 141, endPoint x: 506, endPoint y: 139, distance: 44.9
click at [508, 139] on div "**********" at bounding box center [616, 199] width 217 height 364
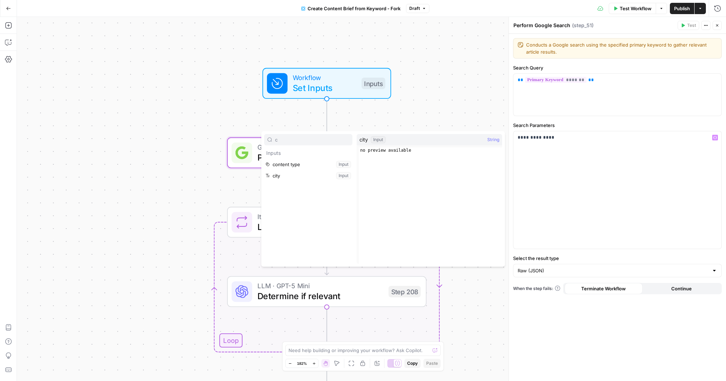
type input "c"
click at [324, 173] on button "Select variable city" at bounding box center [308, 175] width 88 height 11
type input "stat"
click at [264, 159] on button "Select variable state" at bounding box center [308, 164] width 88 height 11
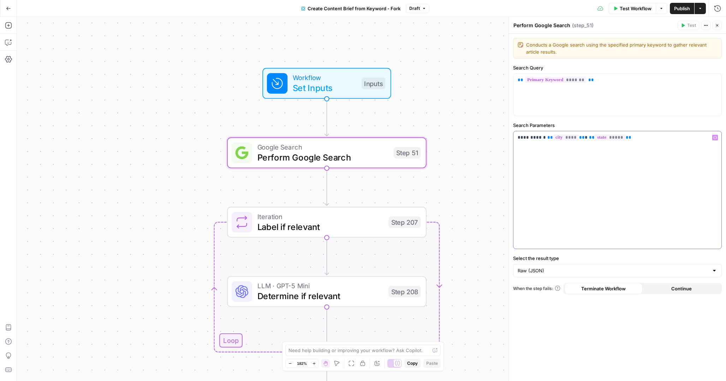
click at [541, 136] on p "**********" at bounding box center [616, 137] width 199 height 7
click at [628, 140] on p "**********" at bounding box center [616, 137] width 199 height 7
click at [346, 78] on span "Workflow" at bounding box center [325, 77] width 64 height 10
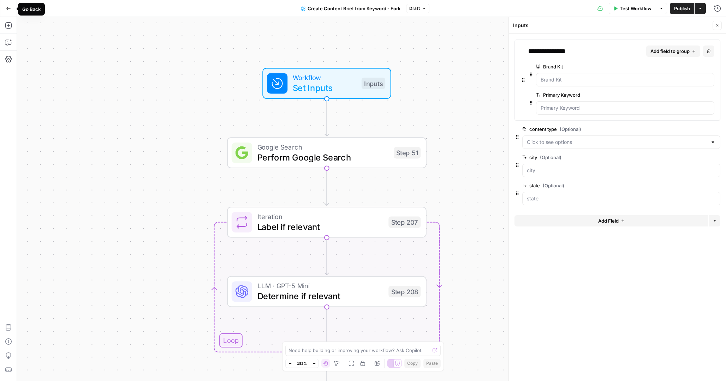
click at [6, 10] on icon "button" at bounding box center [8, 8] width 5 height 5
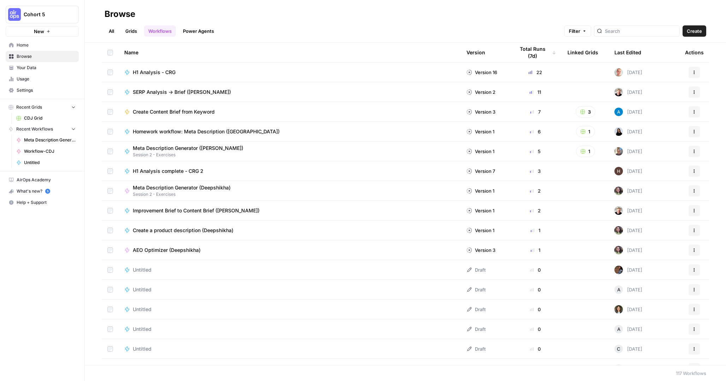
click at [40, 119] on span "CDJ Grid" at bounding box center [50, 118] width 52 height 6
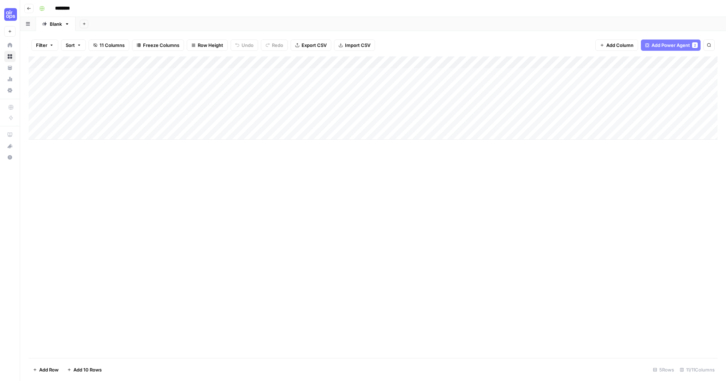
click at [175, 62] on div "Add Column" at bounding box center [373, 97] width 689 height 83
click at [170, 77] on input "State" at bounding box center [197, 79] width 72 height 7
type input "state"
click at [251, 63] on div "Add Column" at bounding box center [373, 97] width 689 height 83
click at [303, 224] on div "Add Column" at bounding box center [373, 207] width 689 height 302
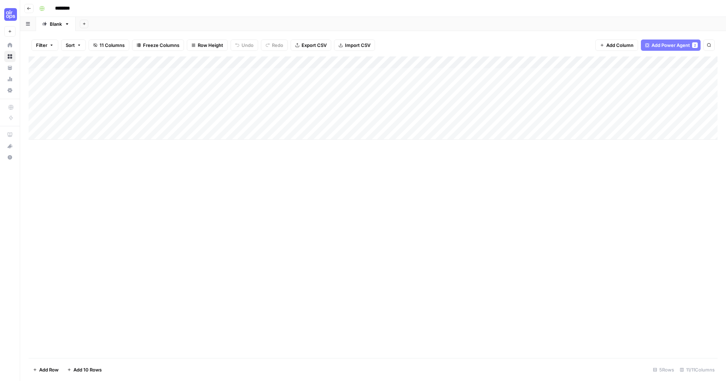
click at [615, 43] on span "Add Column" at bounding box center [619, 45] width 27 height 7
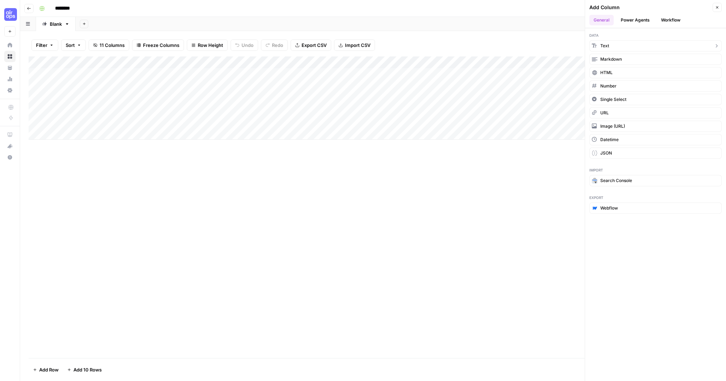
click at [599, 48] on button "Text" at bounding box center [655, 45] width 132 height 11
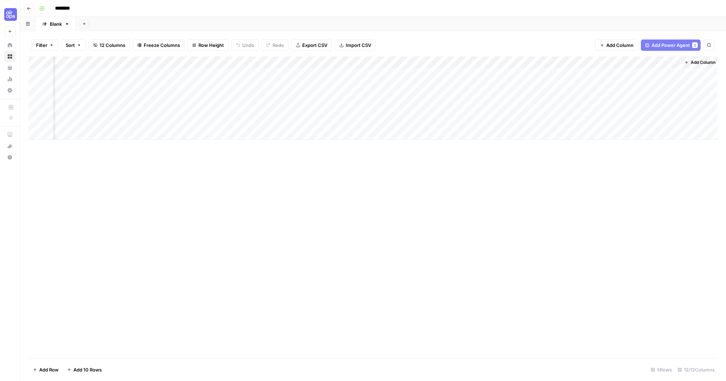
scroll to position [0, 313]
click at [603, 61] on div "Add Column" at bounding box center [373, 97] width 689 height 83
click at [598, 78] on input "New Column" at bounding box center [618, 79] width 72 height 7
type input "city"
drag, startPoint x: 602, startPoint y: 60, endPoint x: 59, endPoint y: 64, distance: 543.2
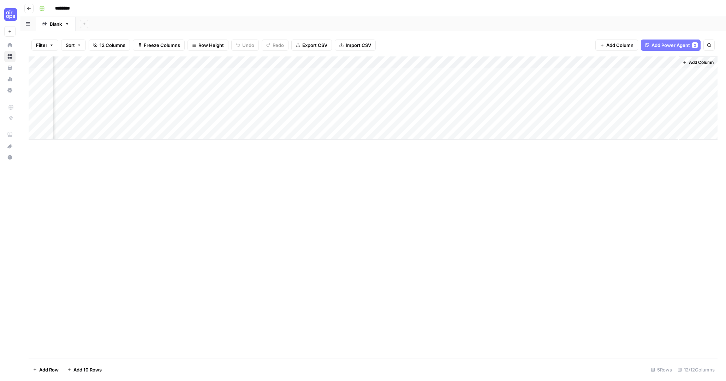
click at [59, 64] on div "Add Column" at bounding box center [373, 97] width 689 height 83
click at [199, 73] on div "Add Column" at bounding box center [373, 97] width 689 height 83
type textarea "**********"
type textarea "*"
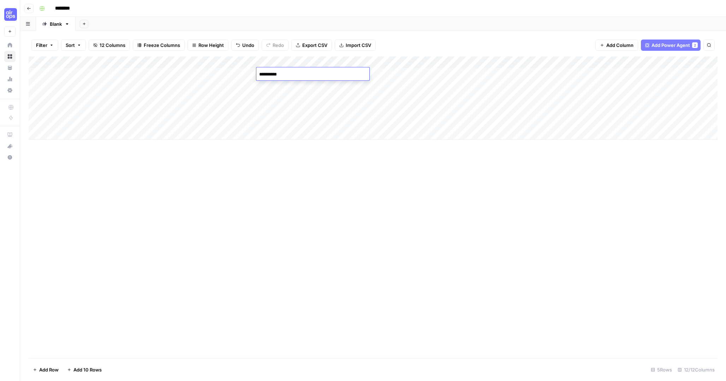
type textarea "**********"
click at [468, 64] on div "Add Column" at bounding box center [373, 97] width 689 height 83
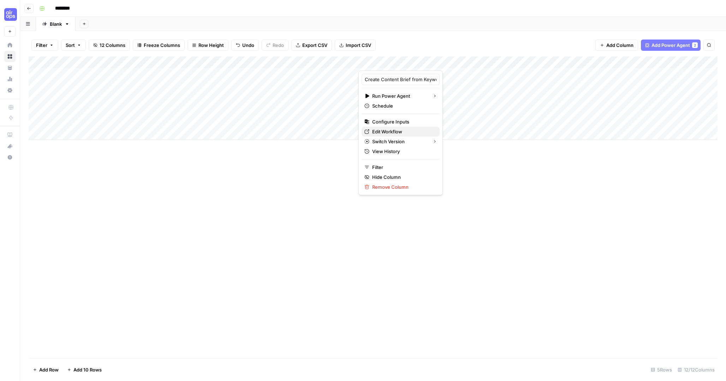
click at [390, 130] on span "Edit Workflow" at bounding box center [403, 131] width 62 height 7
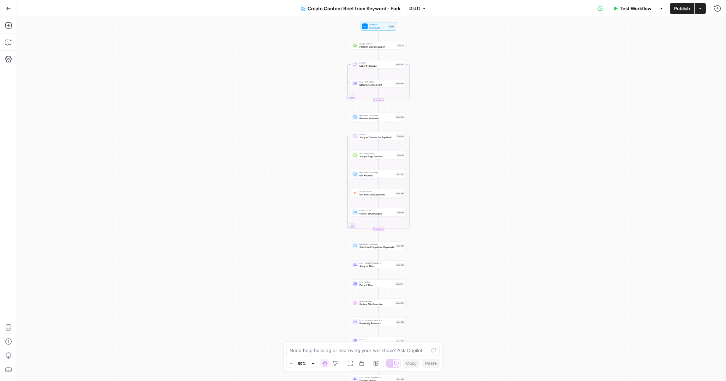
click at [366, 73] on div "Workflow Set Inputs Inputs Google Search Perform Google Search Step 51 Loop Ite…" at bounding box center [371, 199] width 709 height 364
click at [366, 49] on div "Google Search Perform Google Search Step 51 Copy step Delete step Edit Note Test" at bounding box center [378, 45] width 55 height 8
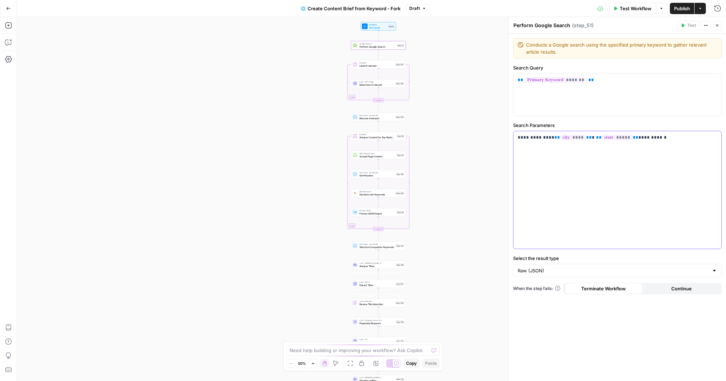
click at [562, 134] on span "****" at bounding box center [572, 137] width 25 height 6
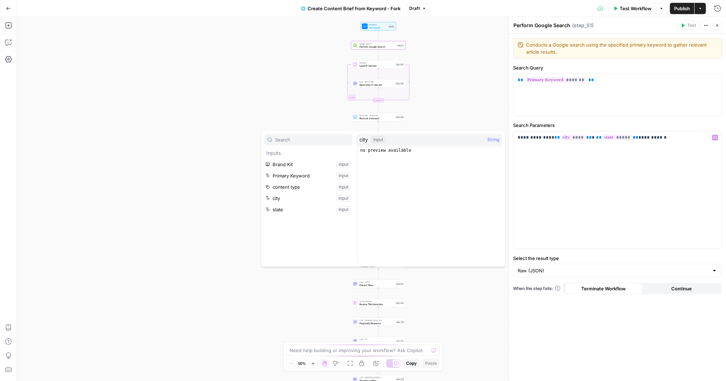
click at [306, 199] on button "Select variable city" at bounding box center [308, 198] width 88 height 11
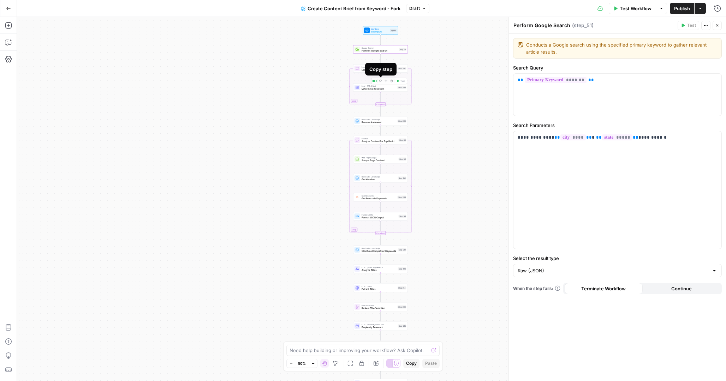
click at [310, 100] on div "Workflow Set Inputs Inputs Google Search Perform Google Search Step 51 Loop Ite…" at bounding box center [371, 199] width 709 height 364
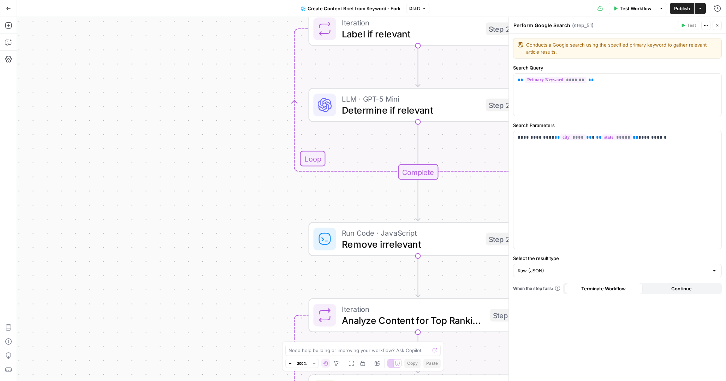
click at [718, 26] on icon "button" at bounding box center [717, 25] width 4 height 4
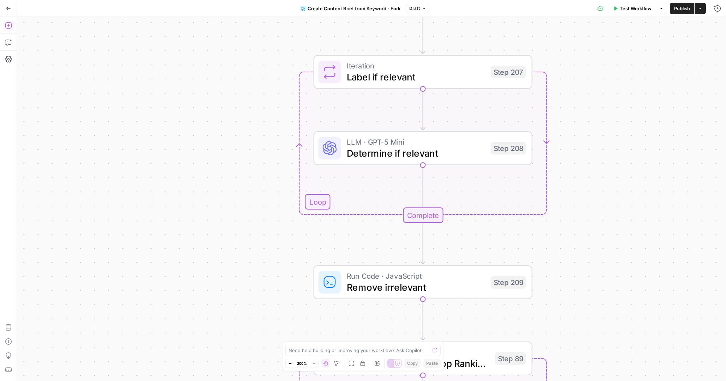
click at [6, 22] on icon "button" at bounding box center [8, 25] width 7 height 7
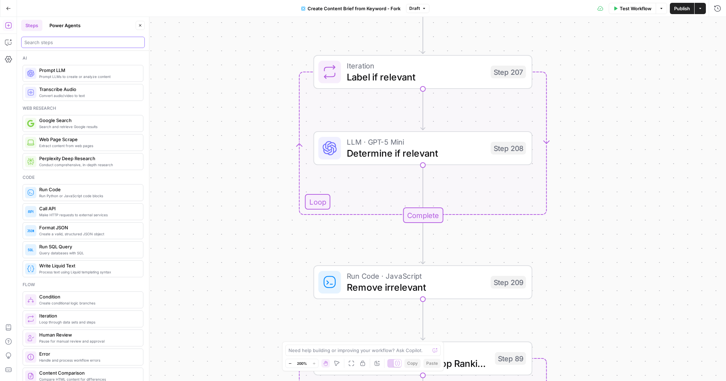
click at [62, 45] on input "search" at bounding box center [82, 42] width 117 height 7
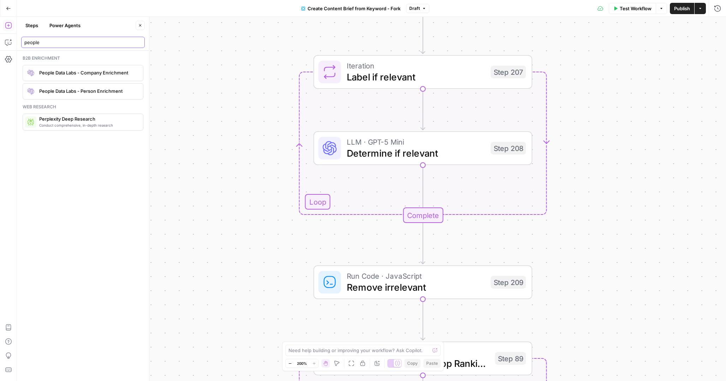
type input "people"
click at [69, 25] on button "Power Agents" at bounding box center [65, 25] width 40 height 11
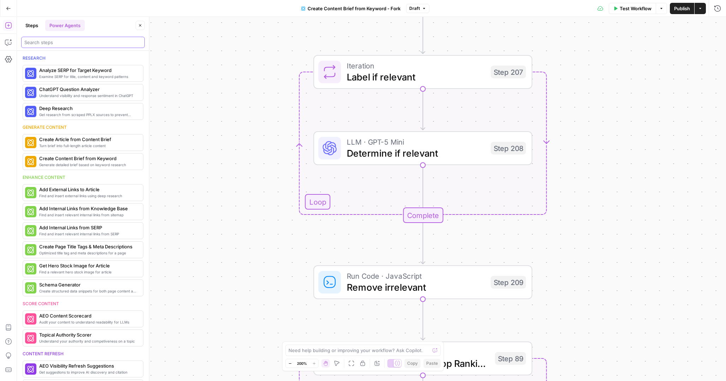
click at [64, 41] on input "search" at bounding box center [82, 42] width 117 height 7
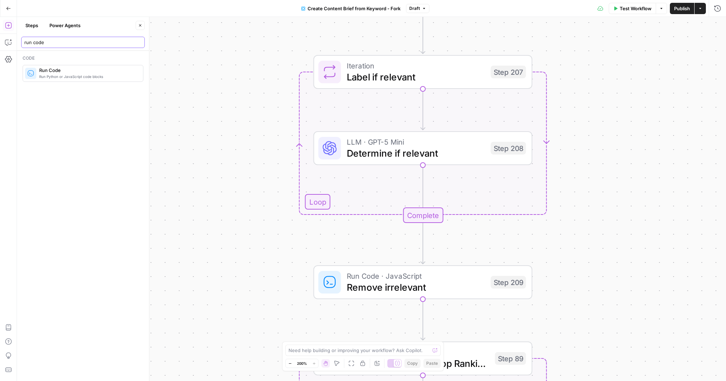
type input "run code"
click at [61, 71] on span "Run Code" at bounding box center [88, 70] width 98 height 7
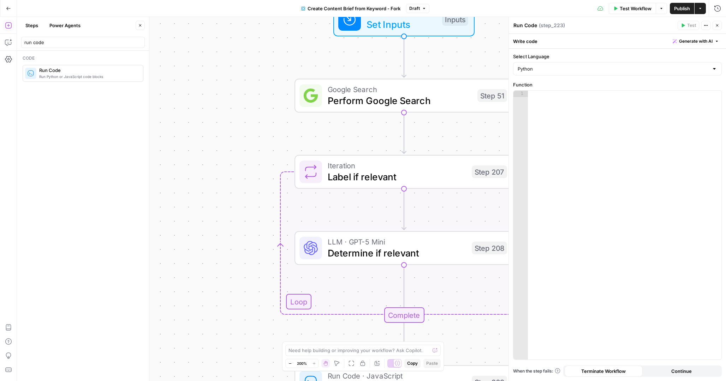
click at [717, 24] on icon "button" at bounding box center [717, 25] width 4 height 4
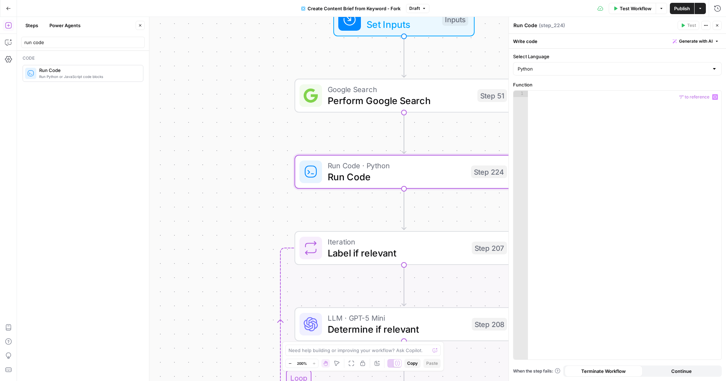
click at [573, 124] on div at bounding box center [624, 232] width 193 height 282
click at [701, 42] on span "Generate with AI" at bounding box center [696, 41] width 34 height 6
click at [626, 83] on div at bounding box center [650, 82] width 135 height 42
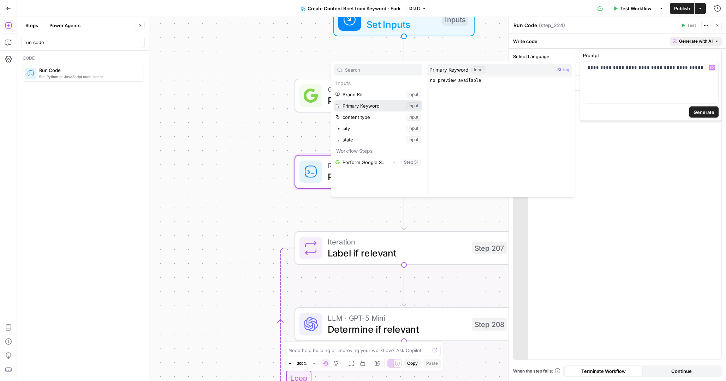
click at [371, 107] on button "Select variable Primary Keyword" at bounding box center [378, 105] width 88 height 11
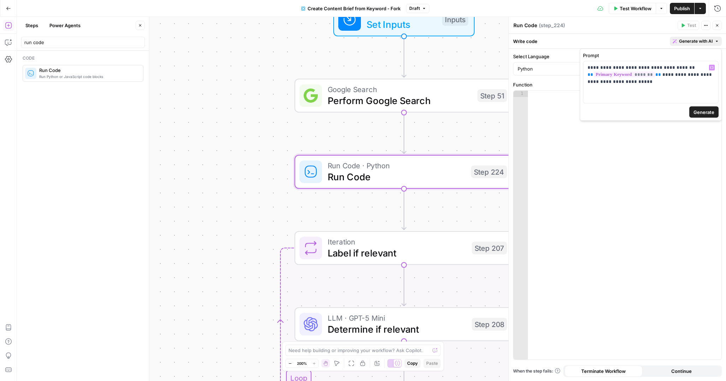
click at [696, 113] on span "Generate" at bounding box center [703, 112] width 21 height 7
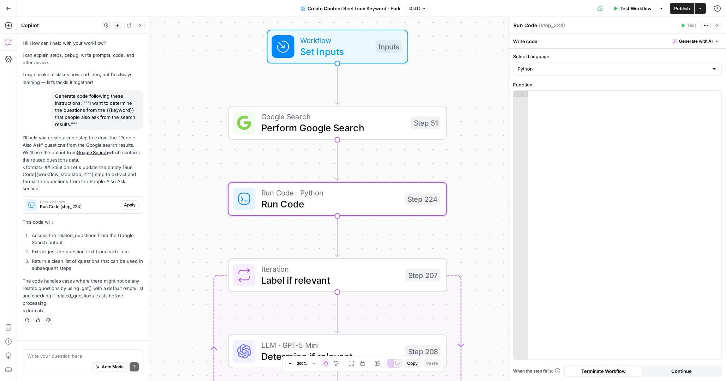
click at [128, 202] on span "Apply" at bounding box center [130, 205] width 12 height 6
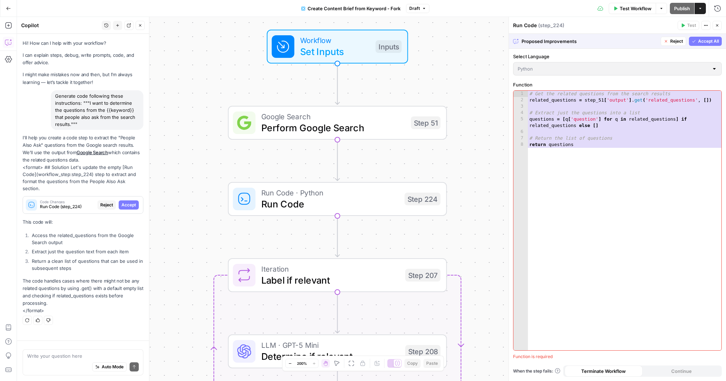
click at [697, 42] on button "Accept All" at bounding box center [705, 41] width 33 height 9
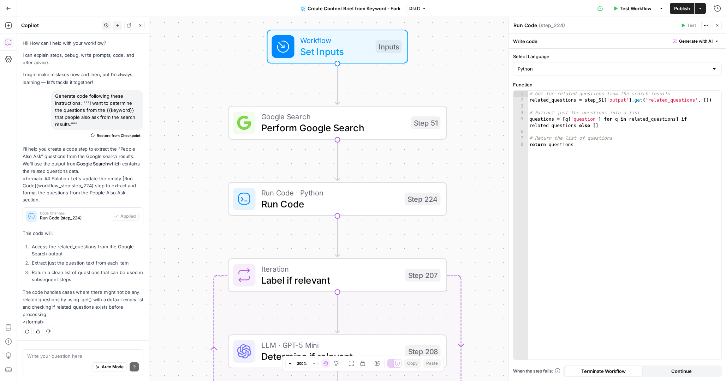
click at [715, 24] on icon "button" at bounding box center [717, 25] width 4 height 4
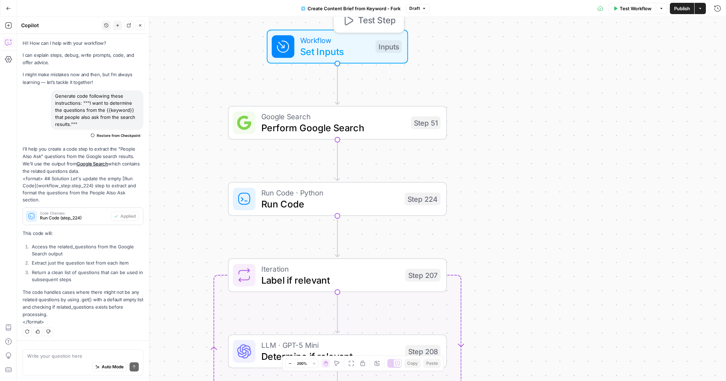
click at [337, 53] on span "Set Inputs" at bounding box center [335, 51] width 70 height 14
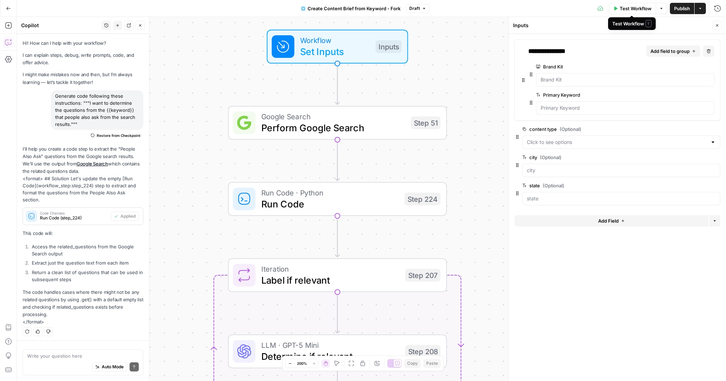
click at [624, 8] on span "Test Workflow" at bounding box center [635, 8] width 32 height 7
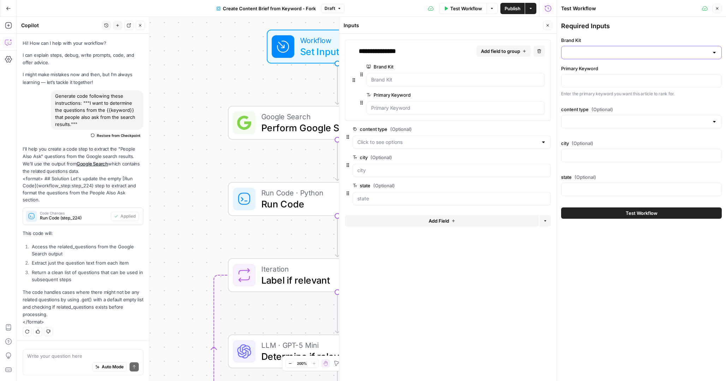
click at [582, 51] on input "Brand Kit" at bounding box center [636, 52] width 143 height 7
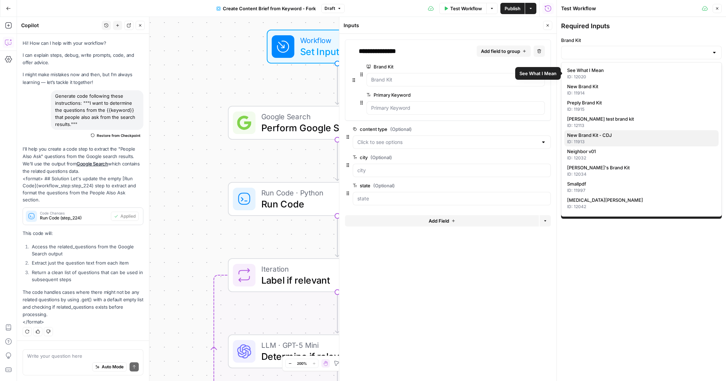
click at [584, 133] on span "New Brand Kit - CDJ" at bounding box center [640, 135] width 146 height 7
type input "New Brand Kit - CDJ"
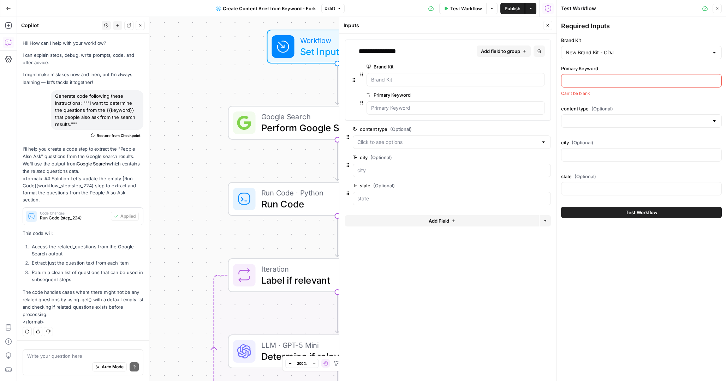
click at [577, 77] on input "Primary Keyword" at bounding box center [640, 80] width 151 height 7
click at [576, 83] on input "chinna shipping" at bounding box center [640, 80] width 151 height 7
type input "china shipping"
click at [578, 120] on input "content type (Optional)" at bounding box center [636, 121] width 143 height 7
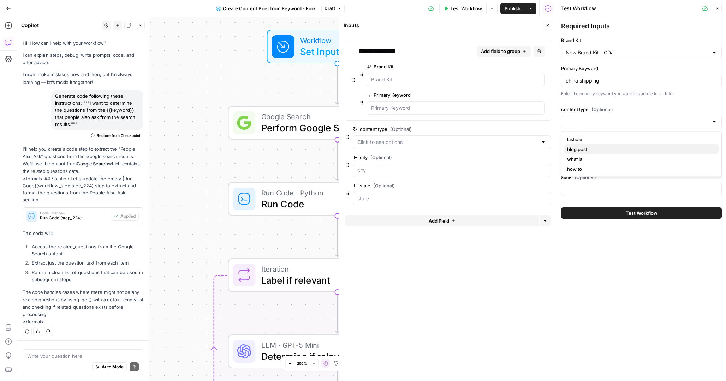
click at [574, 150] on span "blog post" at bounding box center [640, 149] width 146 height 7
type input "blog post"
click at [581, 124] on input "content type (Optional)" at bounding box center [636, 121] width 142 height 7
click at [578, 139] on span "Listicle" at bounding box center [640, 139] width 146 height 7
type input "Listicle"
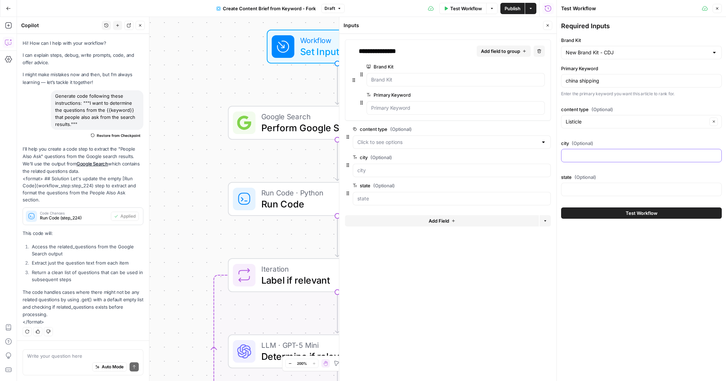
click at [579, 156] on input "city (Optional)" at bounding box center [640, 155] width 151 height 7
type input "[GEOGRAPHIC_DATA]"
type input "[US_STATE]"
click at [615, 215] on button "Test Workflow" at bounding box center [641, 213] width 161 height 11
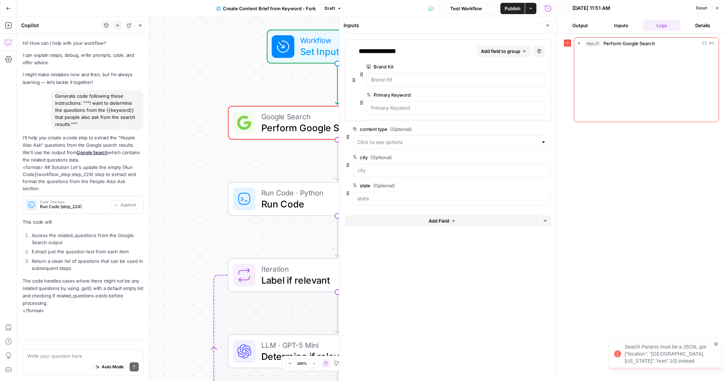
scroll to position [4, 0]
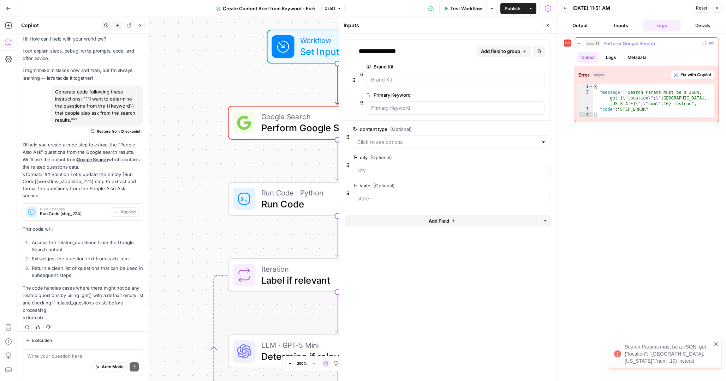
type textarea "**********"
click at [642, 106] on div "{ "message" : "Search Params must be a JSON, got { \" location \" ; \" [GEOGRAP…" at bounding box center [653, 106] width 121 height 45
click at [689, 73] on span "Fix with Copilot" at bounding box center [695, 75] width 31 height 6
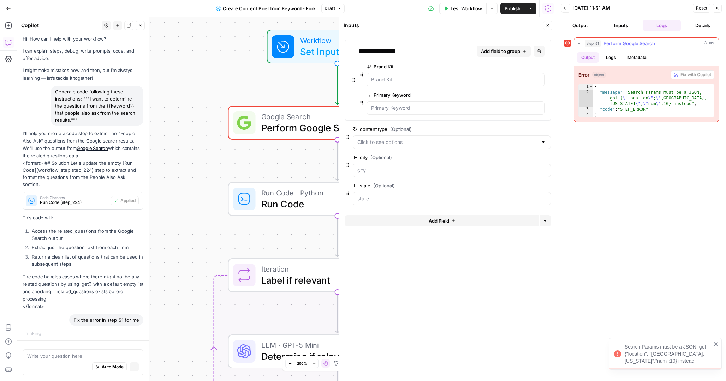
scroll to position [0, 0]
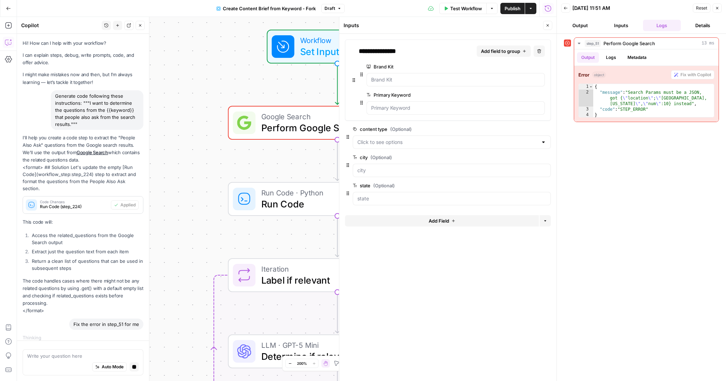
click at [549, 27] on icon "button" at bounding box center [547, 25] width 4 height 4
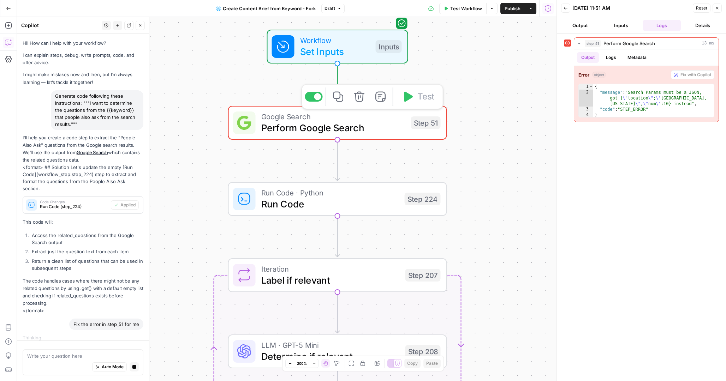
click at [387, 128] on span "Perform Google Search" at bounding box center [333, 128] width 144 height 14
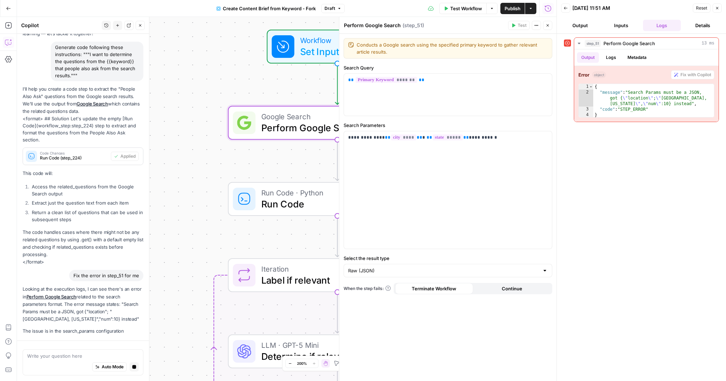
click at [546, 25] on icon "button" at bounding box center [547, 25] width 4 height 4
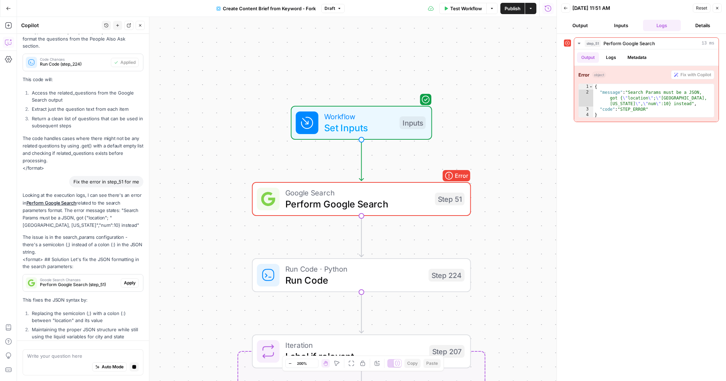
scroll to position [174, 0]
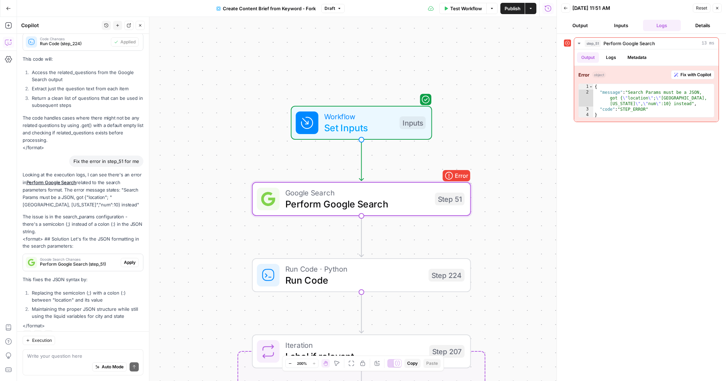
click at [128, 259] on span "Apply" at bounding box center [130, 262] width 12 height 6
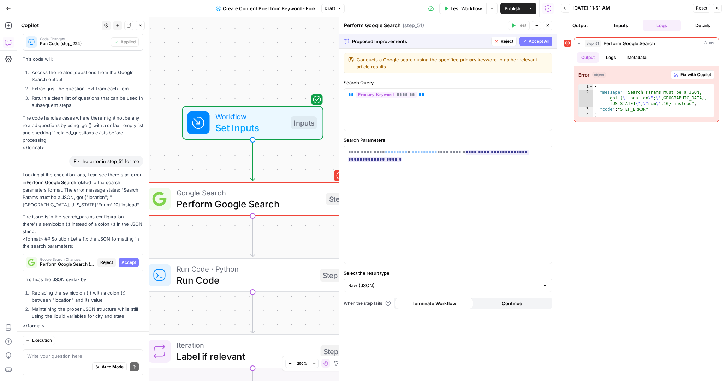
click at [536, 42] on span "Accept All" at bounding box center [538, 41] width 21 height 6
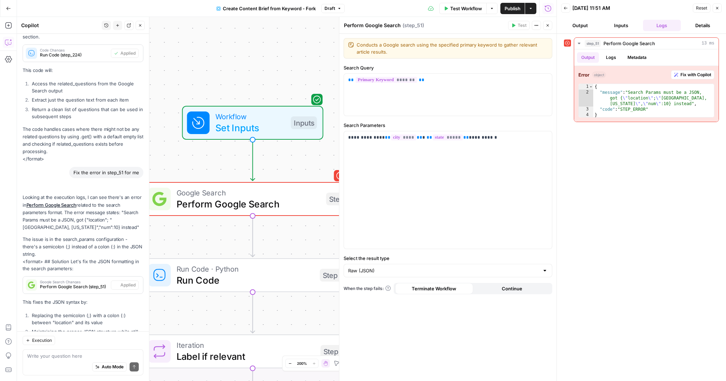
scroll to position [186, 0]
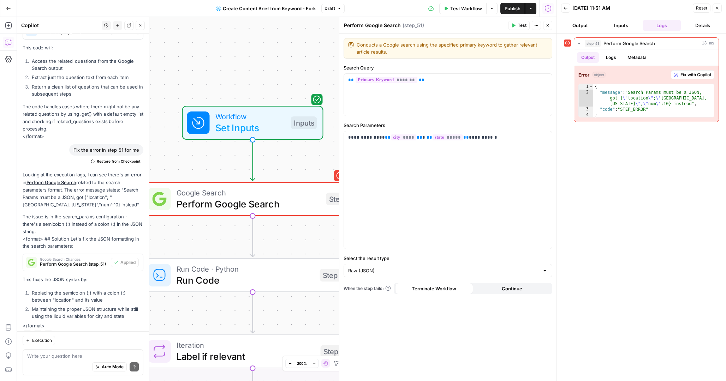
click at [517, 27] on span "Test" at bounding box center [521, 25] width 9 height 6
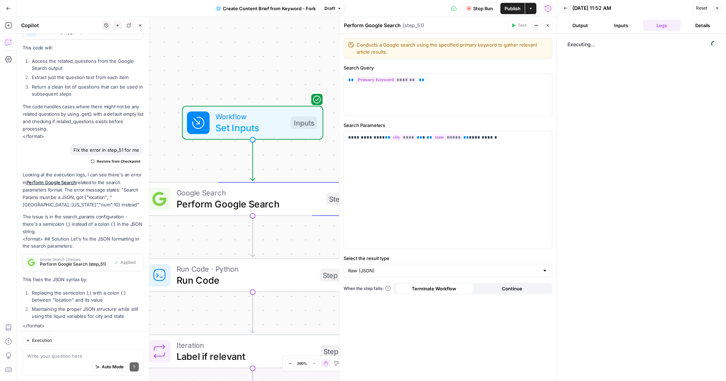
click at [717, 8] on icon "button" at bounding box center [717, 8] width 2 height 2
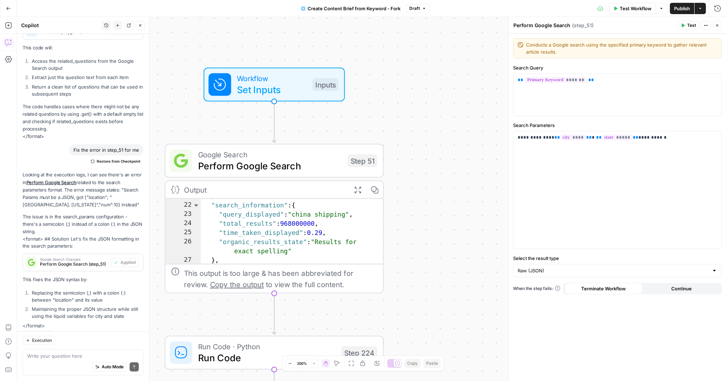
scroll to position [166, 0]
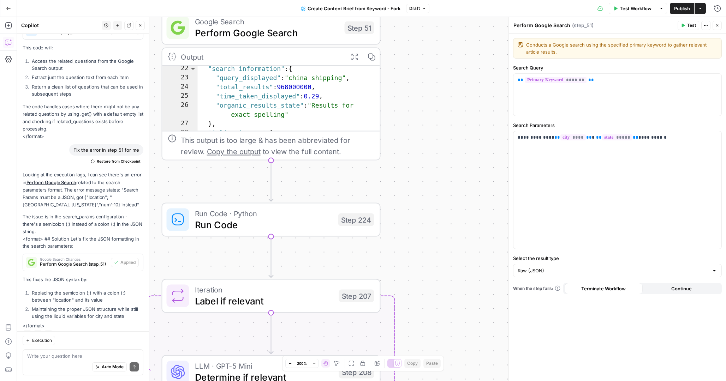
click at [714, 24] on button "Close" at bounding box center [716, 25] width 9 height 9
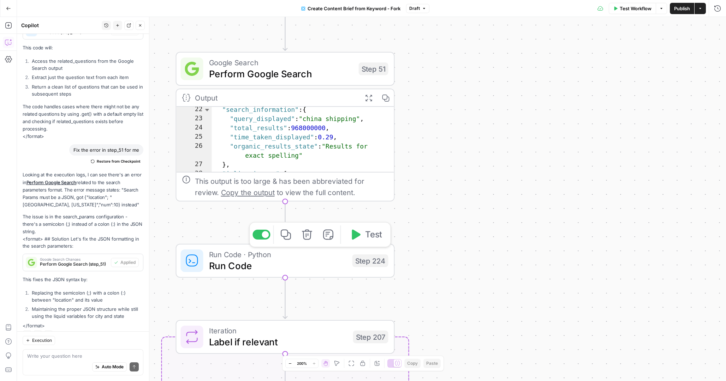
click at [307, 264] on span "Run Code" at bounding box center [278, 266] width 138 height 14
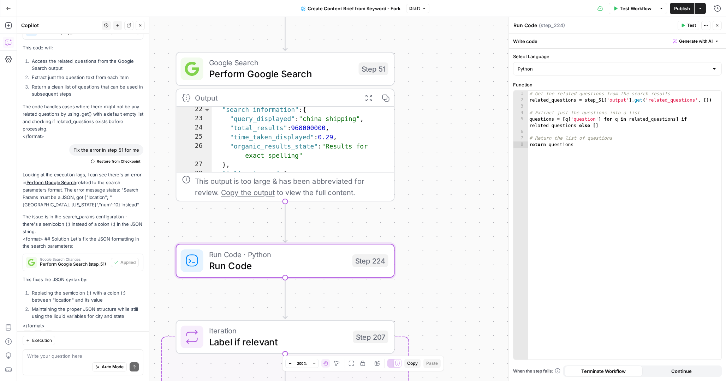
click at [687, 26] on span "Test" at bounding box center [691, 25] width 9 height 6
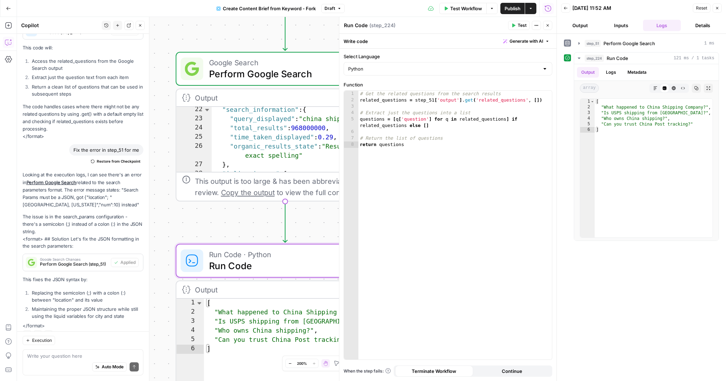
scroll to position [166, 0]
click at [139, 24] on icon "button" at bounding box center [140, 25] width 4 height 4
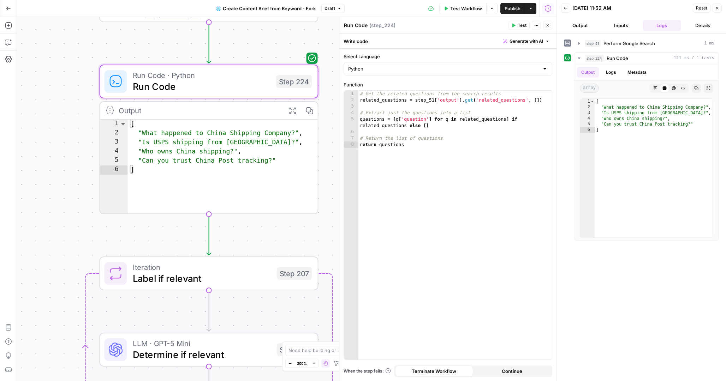
drag, startPoint x: 203, startPoint y: 224, endPoint x: 127, endPoint y: 45, distance: 194.8
click at [127, 45] on div "Workflow Set Inputs Inputs Google Search Perform Google Search Step 51 Output E…" at bounding box center [286, 199] width 539 height 364
click at [716, 12] on button "Close" at bounding box center [716, 8] width 9 height 9
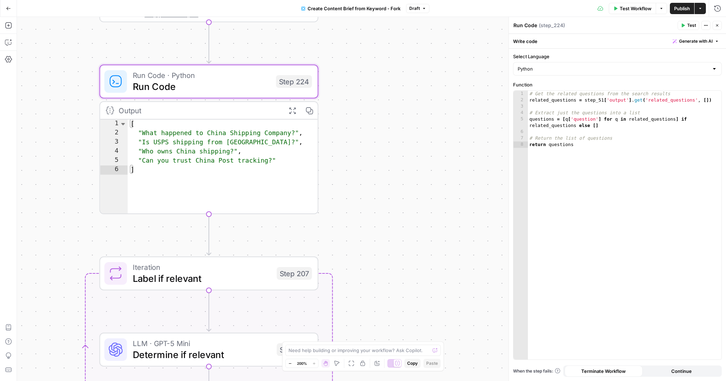
click at [216, 279] on span "Label if relevant" at bounding box center [202, 278] width 138 height 14
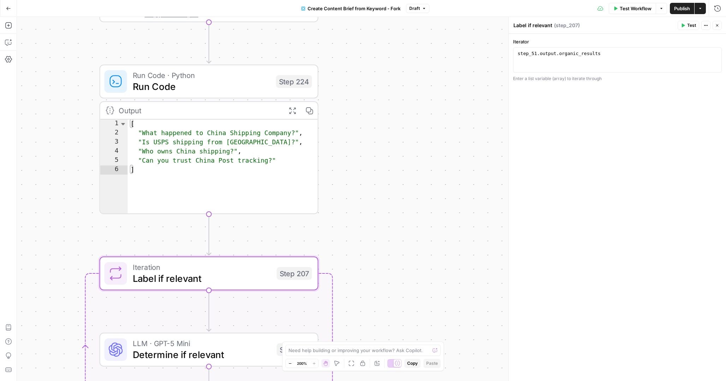
click at [689, 24] on span "Test" at bounding box center [691, 25] width 9 height 6
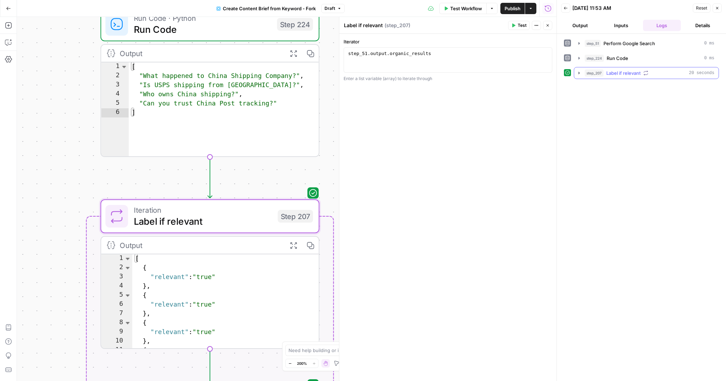
click at [578, 72] on icon "button" at bounding box center [578, 73] width 1 height 2
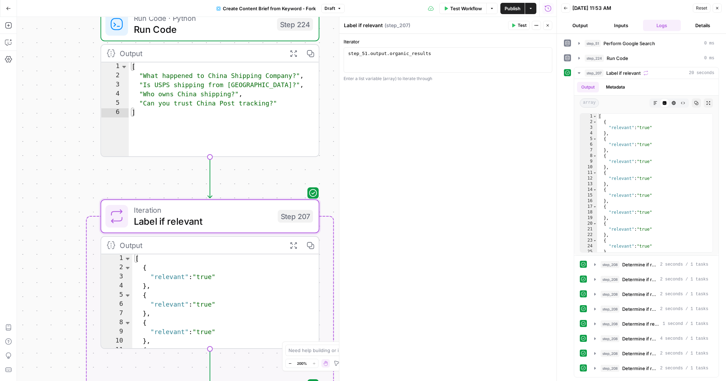
click at [715, 10] on icon "button" at bounding box center [717, 8] width 4 height 4
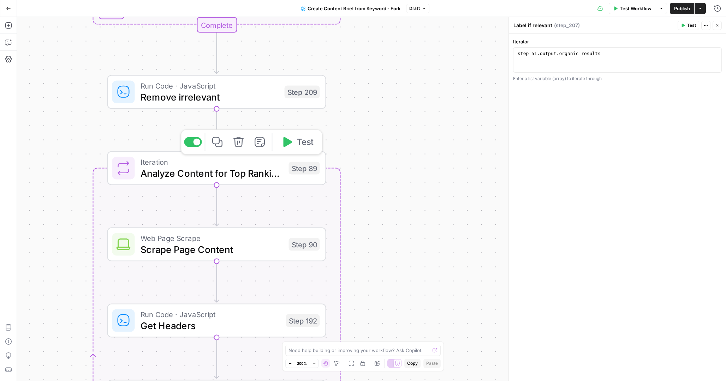
click at [175, 165] on span "Iteration" at bounding box center [211, 161] width 143 height 11
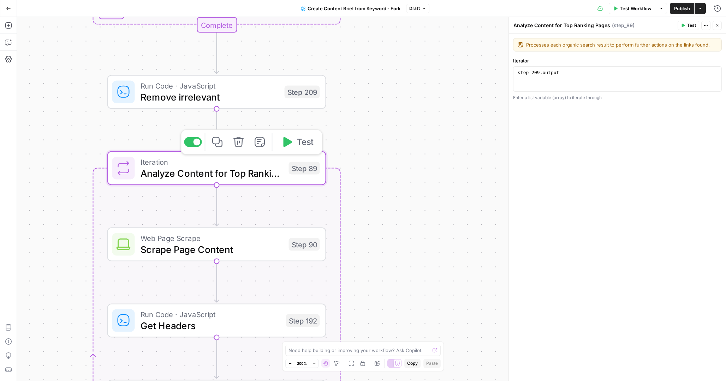
click at [294, 142] on button "Test" at bounding box center [297, 142] width 44 height 18
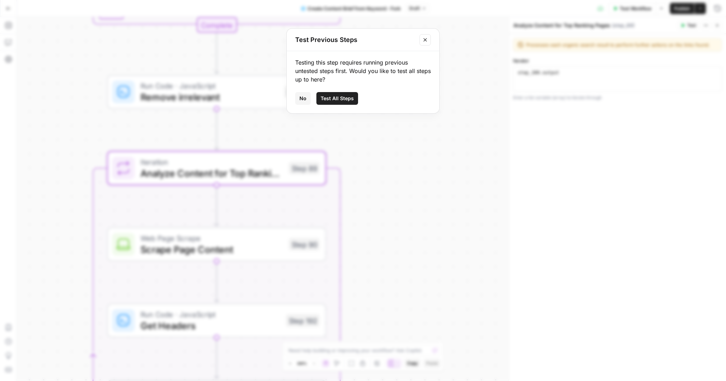
click at [333, 99] on span "Test All Steps" at bounding box center [336, 98] width 33 height 7
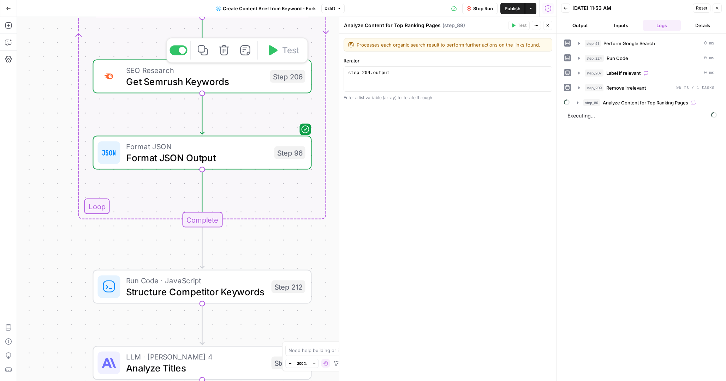
click at [230, 74] on span "SEO Research" at bounding box center [195, 70] width 138 height 11
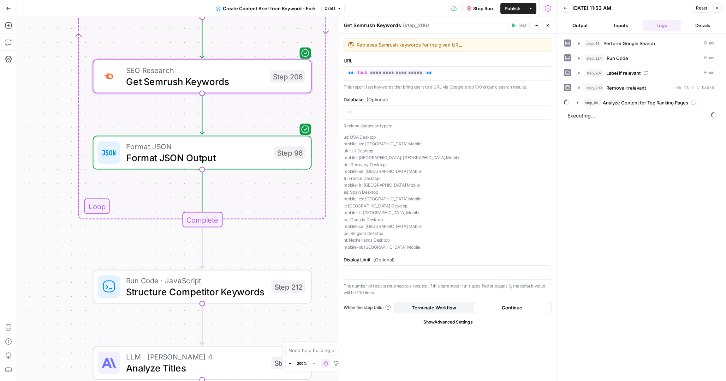
click at [715, 5] on button "Close" at bounding box center [716, 8] width 9 height 9
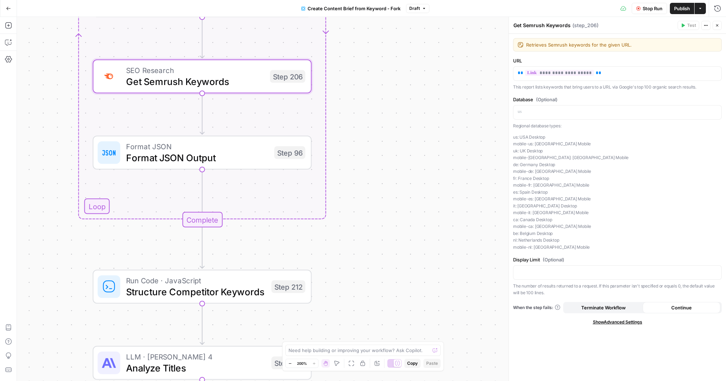
click at [715, 26] on icon "button" at bounding box center [717, 25] width 4 height 4
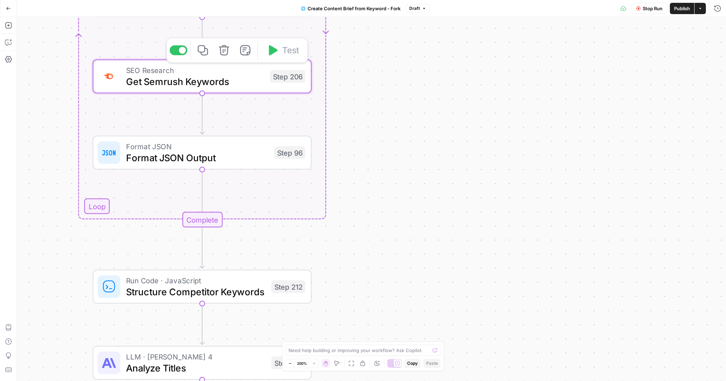
click at [231, 78] on span "Get Semrush Keywords" at bounding box center [195, 81] width 138 height 14
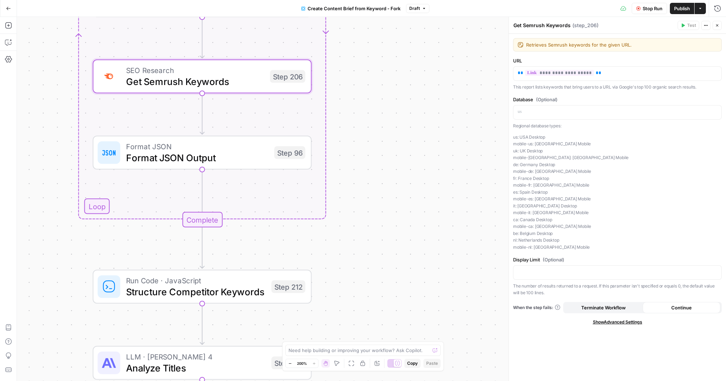
click at [718, 26] on icon "button" at bounding box center [717, 25] width 4 height 4
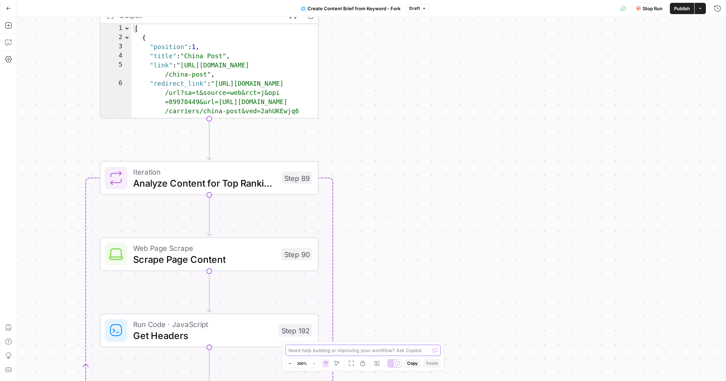
drag, startPoint x: 384, startPoint y: 80, endPoint x: 391, endPoint y: 410, distance: 330.4
click at [391, 381] on html "Cohort 5 New Home Browse Your Data Usage Settings Recent Grids CDJ Grid Recent …" at bounding box center [363, 190] width 726 height 381
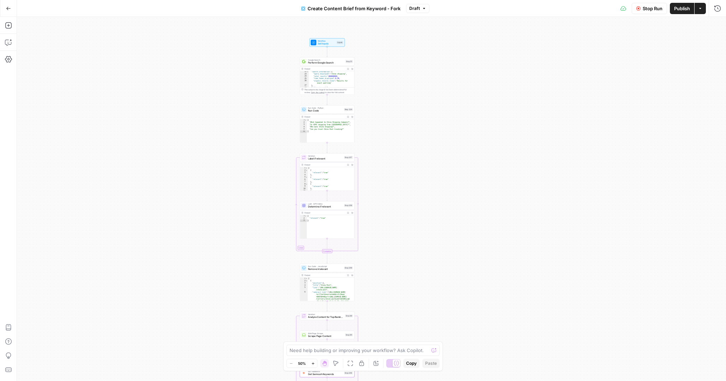
drag, startPoint x: 404, startPoint y: 49, endPoint x: 421, endPoint y: 226, distance: 177.3
click at [421, 226] on div "Workflow Set Inputs Inputs Google Search Perform Google Search Step 51 Output E…" at bounding box center [371, 199] width 709 height 364
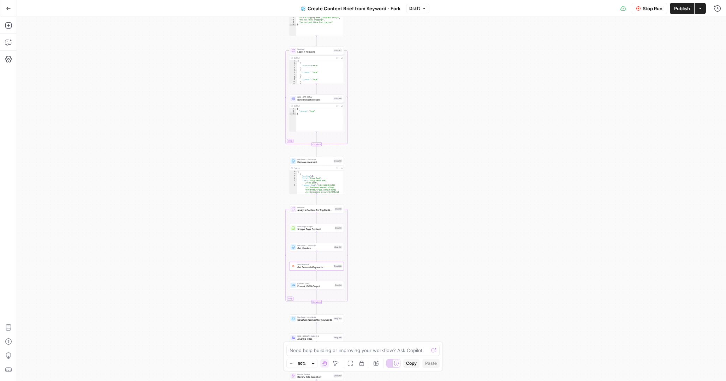
drag, startPoint x: 389, startPoint y: 134, endPoint x: 380, endPoint y: 8, distance: 125.9
click at [380, 8] on div "Go Back Create Content Brief from Keyword - Fork Draft Stop Run Publish Actions…" at bounding box center [363, 190] width 726 height 381
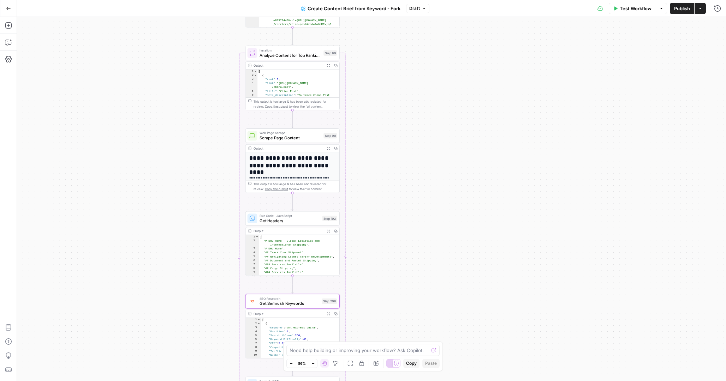
drag, startPoint x: 369, startPoint y: 211, endPoint x: 380, endPoint y: 88, distance: 123.7
click at [380, 88] on div "Workflow Set Inputs Inputs Google Search Perform Google Search Step 51 Output E…" at bounding box center [371, 199] width 709 height 364
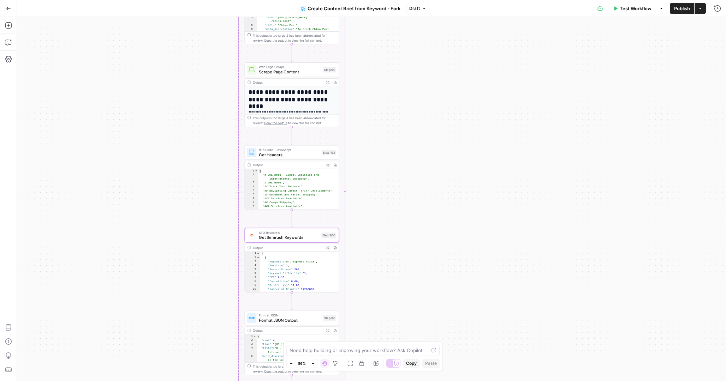
drag, startPoint x: 379, startPoint y: 160, endPoint x: 377, endPoint y: 95, distance: 64.6
click at [377, 95] on div "Workflow Set Inputs Inputs Google Search Perform Google Search Step 51 Output E…" at bounding box center [371, 199] width 709 height 364
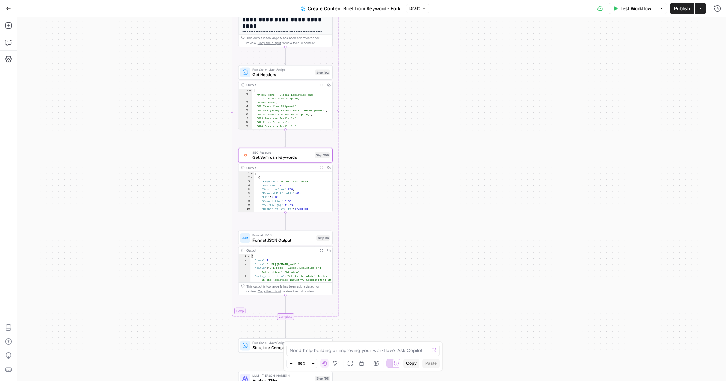
drag, startPoint x: 383, startPoint y: 174, endPoint x: 377, endPoint y: 85, distance: 88.8
click at [377, 85] on div "Workflow Set Inputs Inputs Google Search Perform Google Search Step 51 Output E…" at bounding box center [371, 199] width 709 height 364
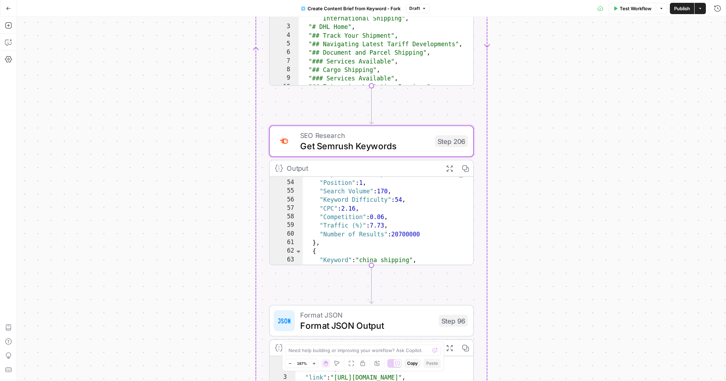
scroll to position [244, 0]
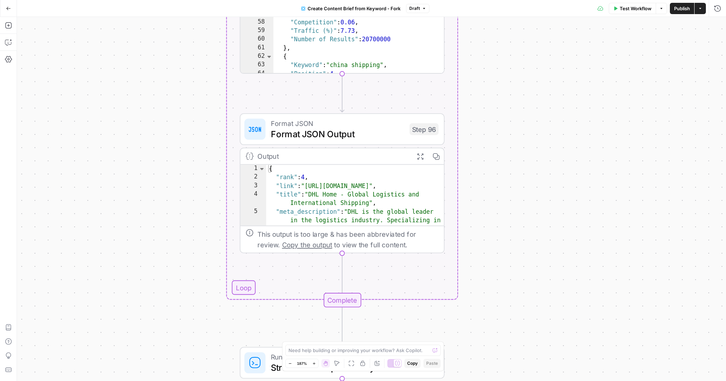
drag, startPoint x: 219, startPoint y: 233, endPoint x: 190, endPoint y: 41, distance: 193.8
click at [190, 40] on div "Workflow Set Inputs Inputs Google Search Perform Google Search Step 51 Output E…" at bounding box center [371, 199] width 709 height 364
click at [370, 200] on div "{ "rank" : 4 , "link" : "[URL][DOMAIN_NAME]" , "title" : "DHL Home - Global Log…" at bounding box center [355, 216] width 178 height 105
type textarea "**********"
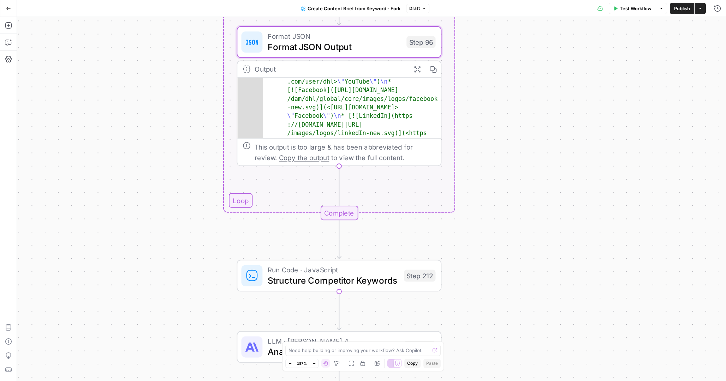
scroll to position [799, 0]
click at [360, 47] on span "Format JSON Output" at bounding box center [334, 46] width 133 height 13
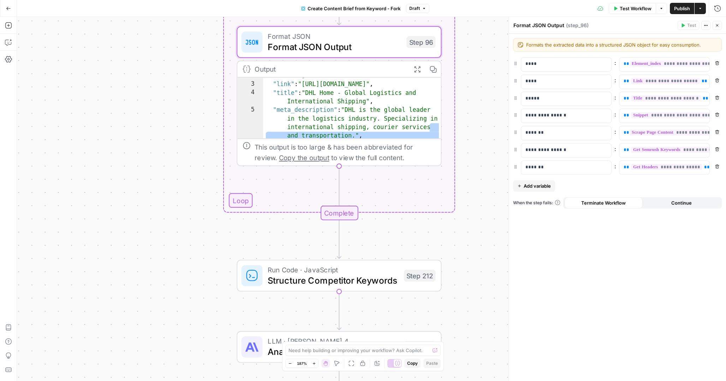
scroll to position [0, 0]
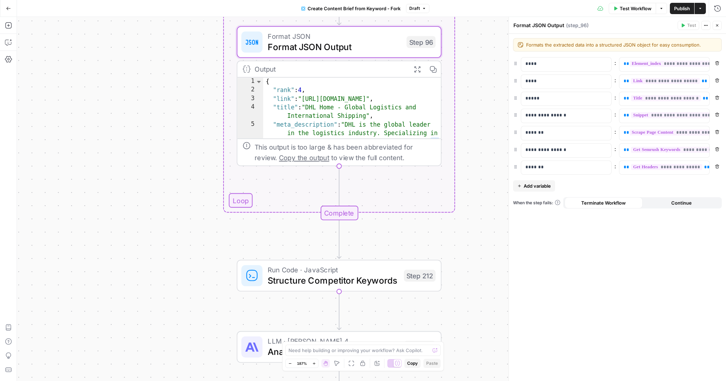
click at [717, 28] on button "Close" at bounding box center [716, 25] width 9 height 9
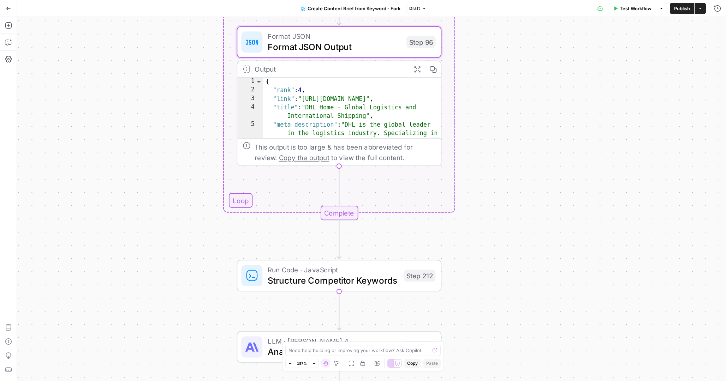
click at [381, 273] on span "Run Code · JavaScript" at bounding box center [333, 270] width 131 height 11
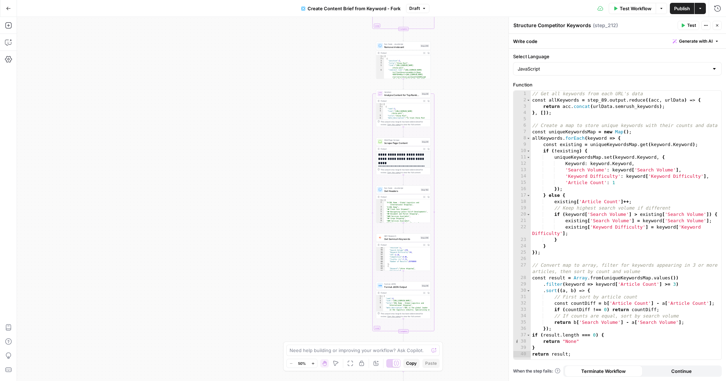
drag, startPoint x: 468, startPoint y: 140, endPoint x: 460, endPoint y: 265, distance: 124.5
click at [460, 265] on div "Workflow Set Inputs Inputs Google Search Perform Google Search Step 51 Output E…" at bounding box center [371, 199] width 709 height 364
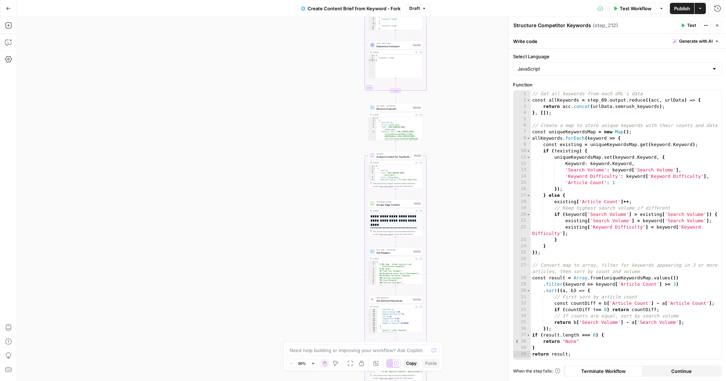
drag, startPoint x: 450, startPoint y: 98, endPoint x: 443, endPoint y: 161, distance: 62.9
click at [443, 161] on div "Workflow Set Inputs Inputs Google Search Perform Google Search Step 51 Output E…" at bounding box center [371, 199] width 709 height 364
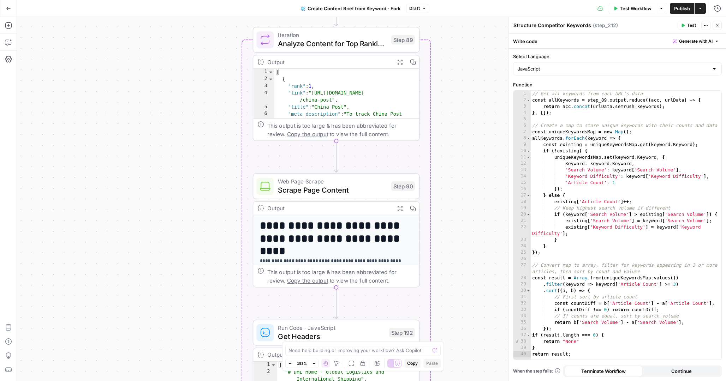
drag, startPoint x: 451, startPoint y: 175, endPoint x: 458, endPoint y: -44, distance: 218.9
click at [458, 0] on html "Cohort 5 New Home Browse Your Data Usage Settings Recent Grids CDJ Grid Recent …" at bounding box center [363, 190] width 726 height 381
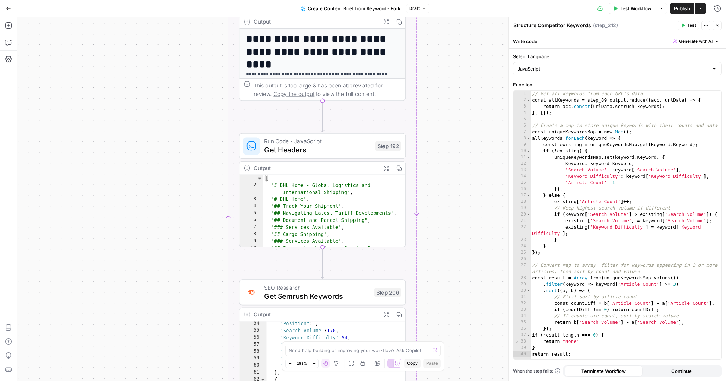
drag, startPoint x: 465, startPoint y: 142, endPoint x: 451, endPoint y: -45, distance: 187.2
click at [451, 0] on html "Cohort 5 New Home Browse Your Data Usage Settings Recent Grids CDJ Grid Recent …" at bounding box center [363, 190] width 726 height 381
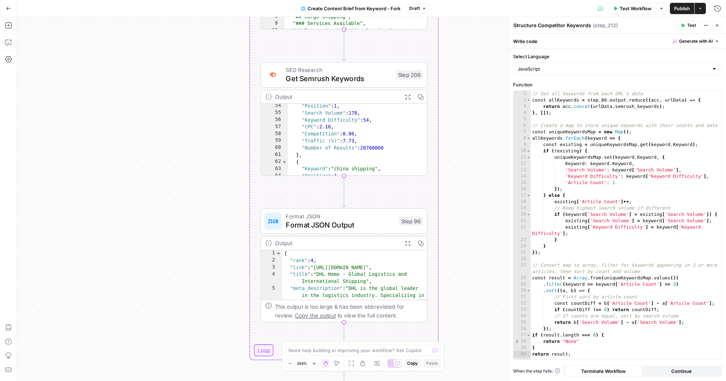
drag, startPoint x: 465, startPoint y: 222, endPoint x: 487, endPoint y: 1, distance: 222.0
click at [487, 1] on div "Go Back Create Content Brief from Keyword - Fork Draft Test Workflow Options Pu…" at bounding box center [363, 190] width 726 height 381
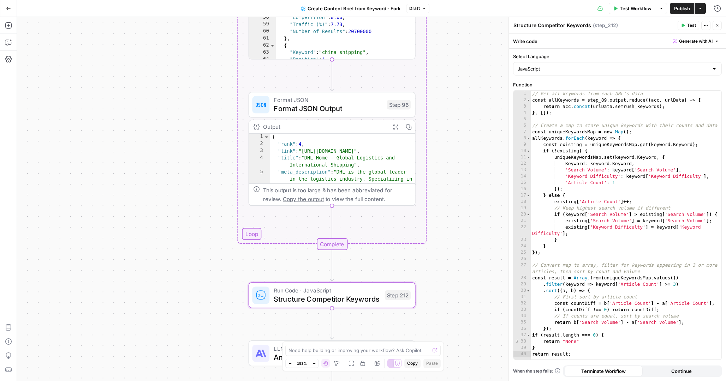
drag, startPoint x: 474, startPoint y: 197, endPoint x: 462, endPoint y: 15, distance: 182.5
click at [462, 15] on div "Go Back Create Content Brief from Keyword - Fork Draft Test Workflow Options Pu…" at bounding box center [363, 190] width 726 height 381
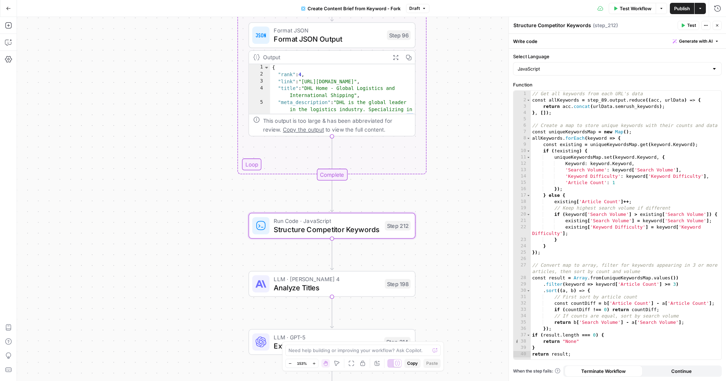
click at [350, 229] on span "Structure Competitor Keywords" at bounding box center [327, 229] width 107 height 11
click at [402, 203] on span "Test" at bounding box center [399, 206] width 13 height 10
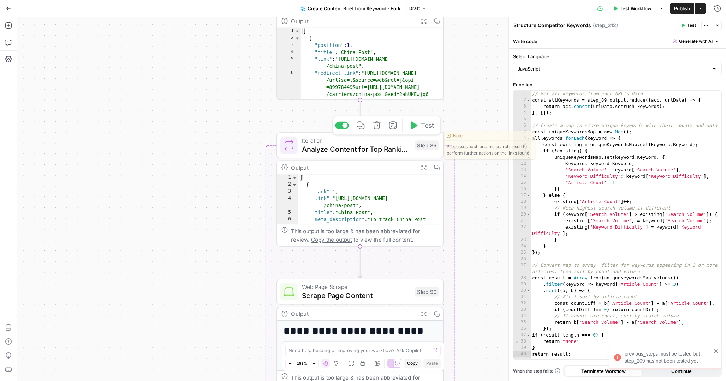
click at [414, 127] on icon "button" at bounding box center [414, 125] width 7 height 8
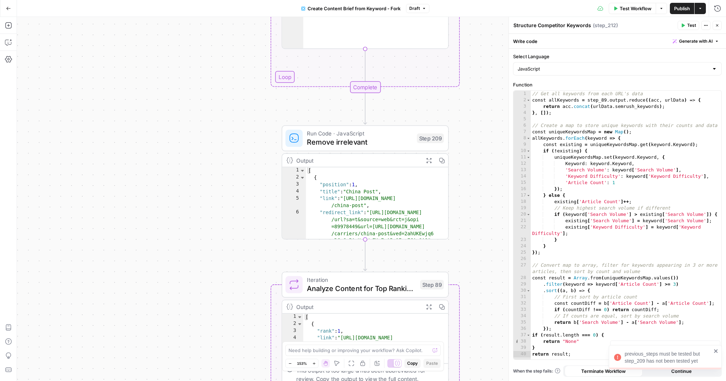
click at [717, 26] on icon "button" at bounding box center [717, 25] width 2 height 2
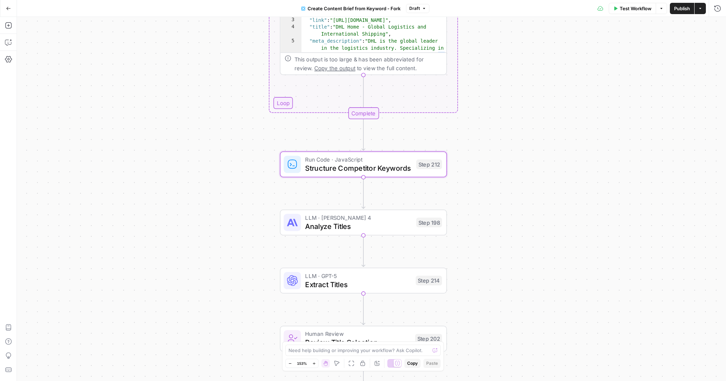
click at [392, 165] on span "Structure Competitor Keywords" at bounding box center [358, 168] width 107 height 11
